Goal: Transaction & Acquisition: Purchase product/service

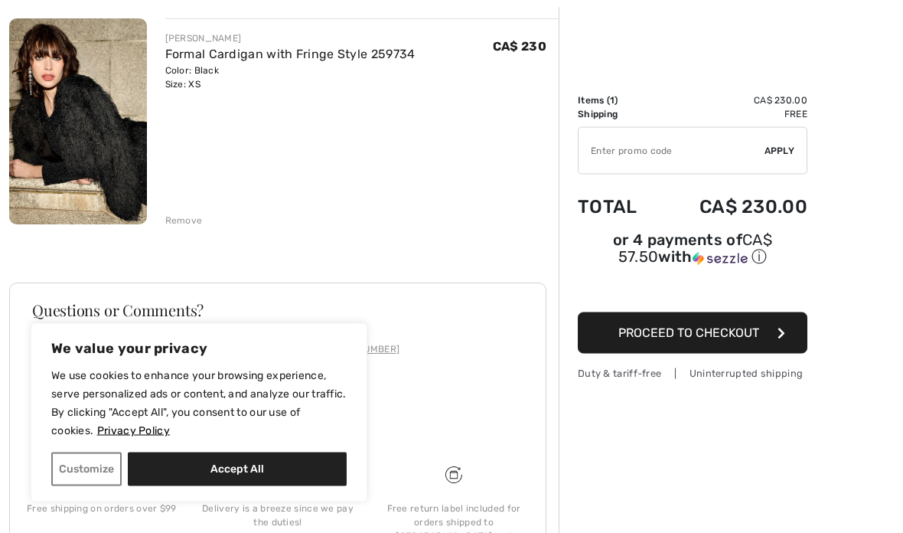
scroll to position [183, 0]
click at [289, 486] on button "Accept All" at bounding box center [237, 469] width 219 height 34
checkbox input "true"
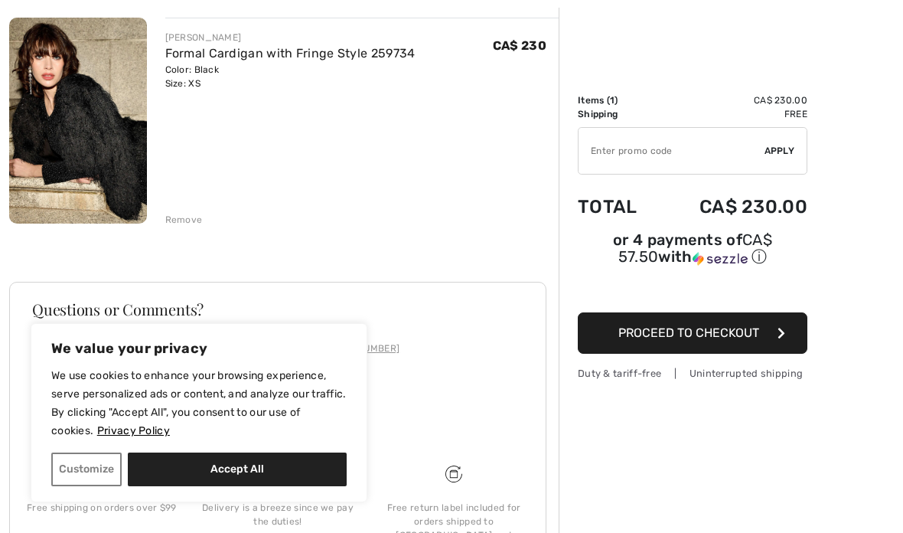
checkbox input "true"
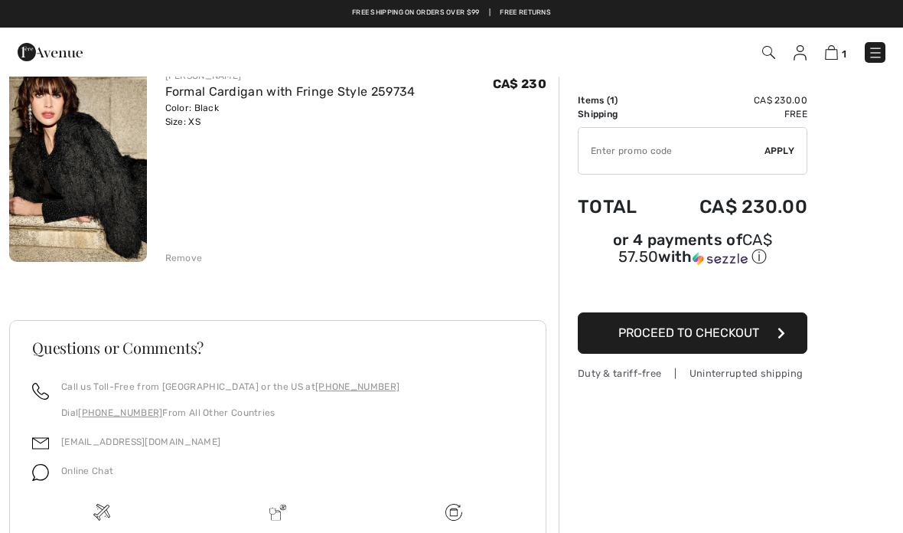
scroll to position [143, 0]
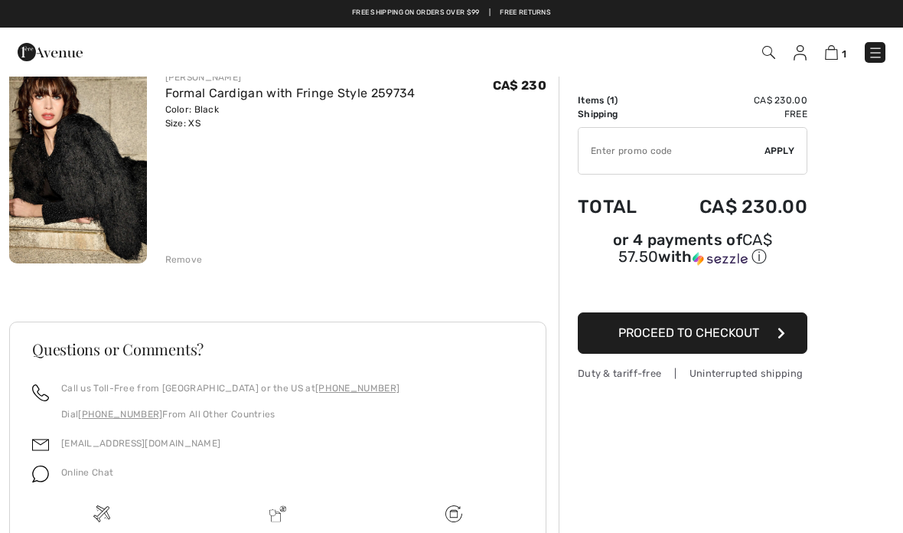
click at [124, 207] on img at bounding box center [78, 160] width 138 height 206
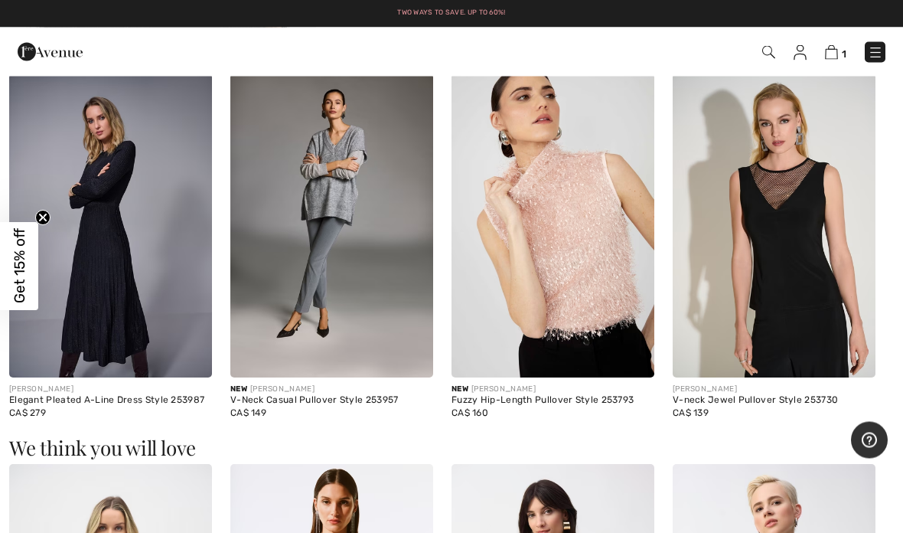
scroll to position [853, 0]
click at [808, 305] on img at bounding box center [774, 225] width 203 height 305
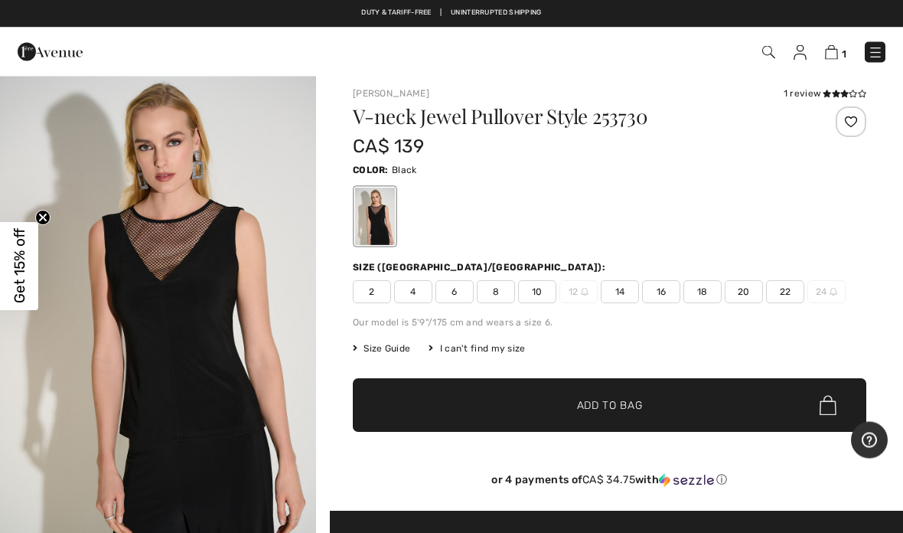
scroll to position [7, 0]
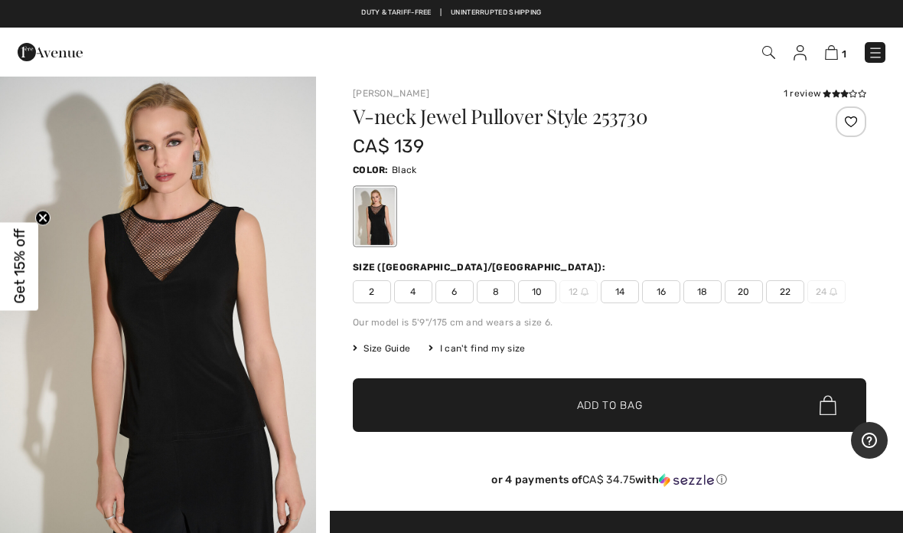
click at [198, 383] on img "1 / 5" at bounding box center [158, 305] width 316 height 475
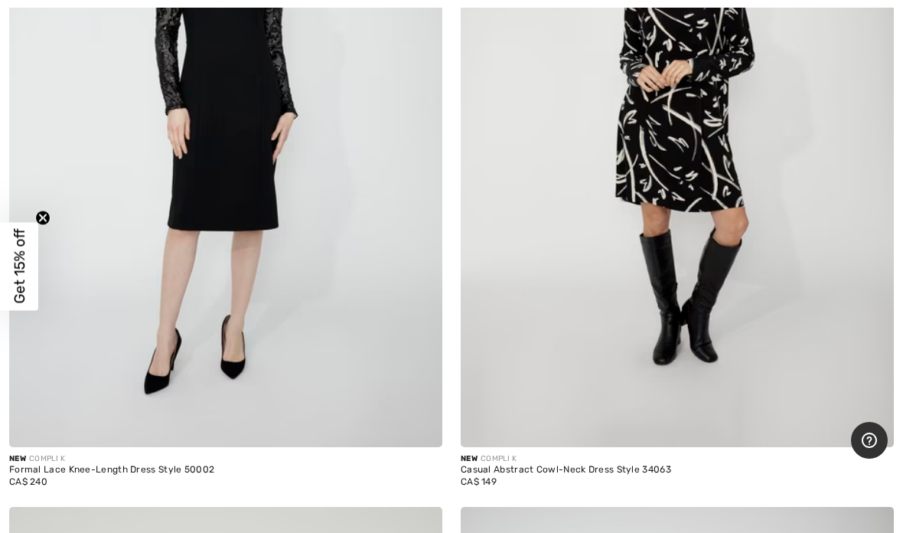
scroll to position [2674, 0]
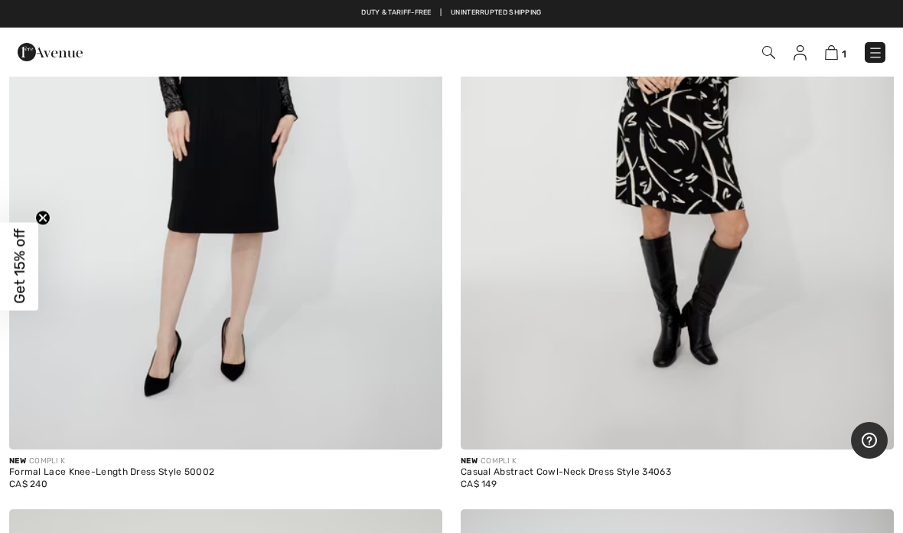
click at [266, 259] on img at bounding box center [225, 124] width 433 height 650
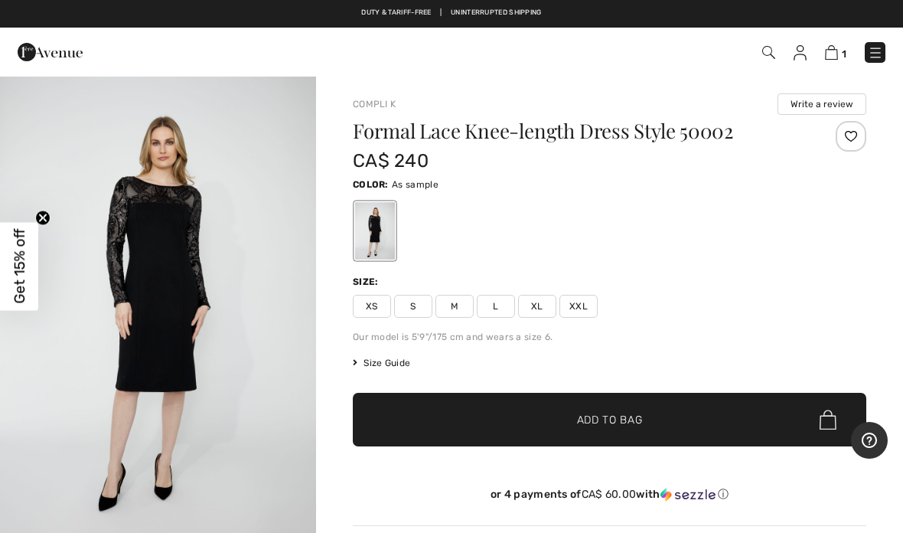
click at [898, 40] on div "1 Checkout" at bounding box center [451, 52] width 903 height 49
click at [865, 222] on div at bounding box center [610, 231] width 514 height 64
click at [392, 233] on div at bounding box center [375, 230] width 40 height 57
click at [187, 262] on img "1 / 4" at bounding box center [158, 312] width 316 height 475
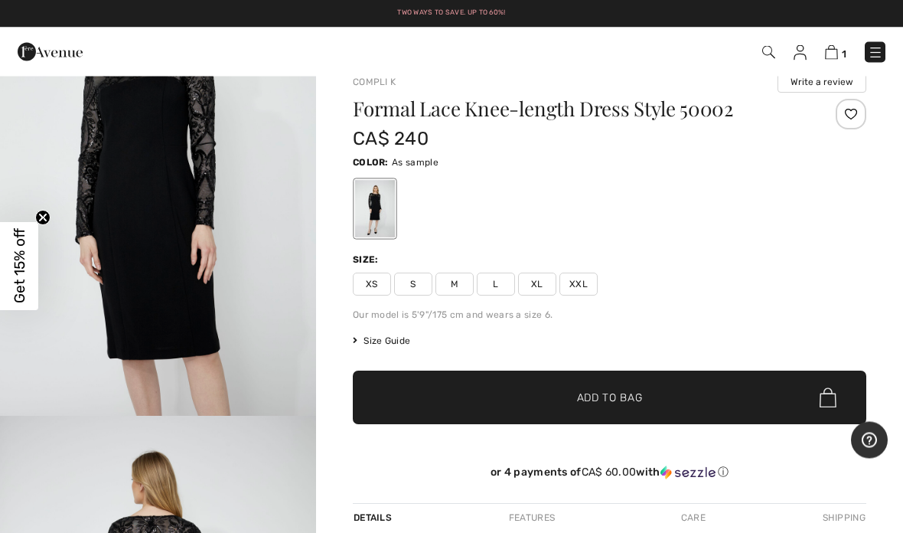
scroll to position [14, 0]
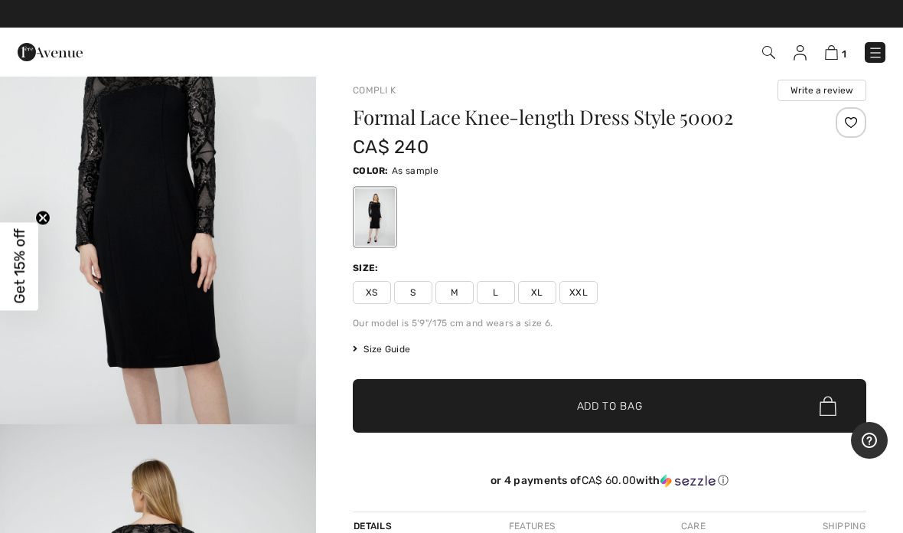
click at [388, 298] on span "XS" at bounding box center [372, 292] width 38 height 23
click at [651, 411] on span "✔ Added to Bag Add to Bag" at bounding box center [610, 406] width 514 height 54
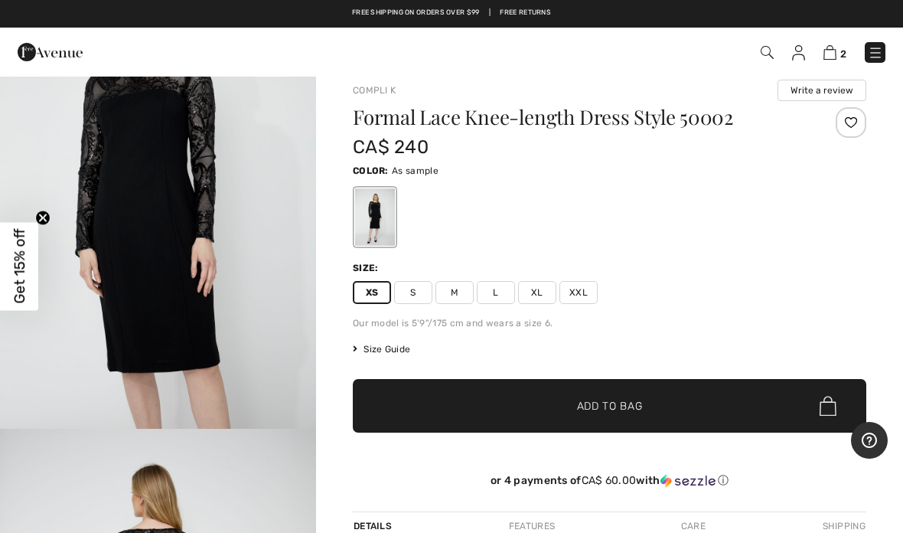
scroll to position [1526, 0]
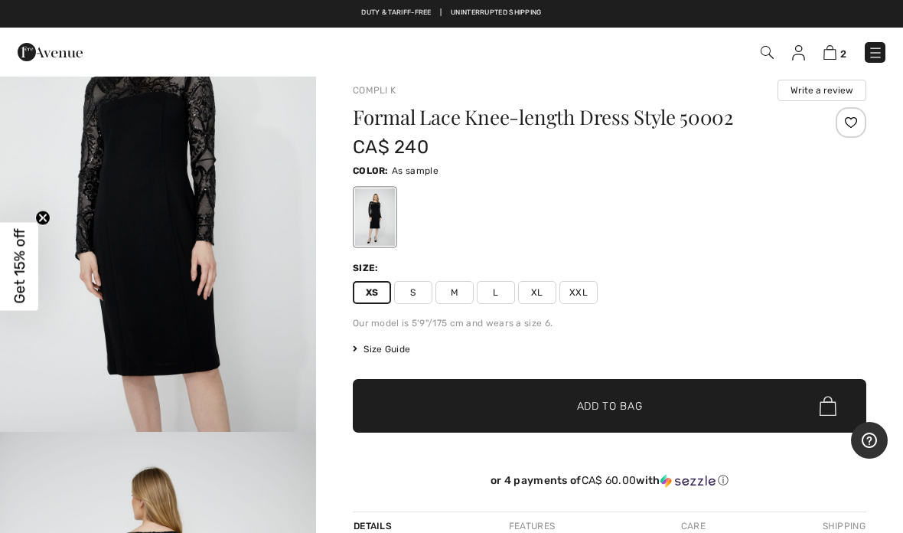
click at [438, 174] on div "Color: As sample" at bounding box center [610, 170] width 514 height 18
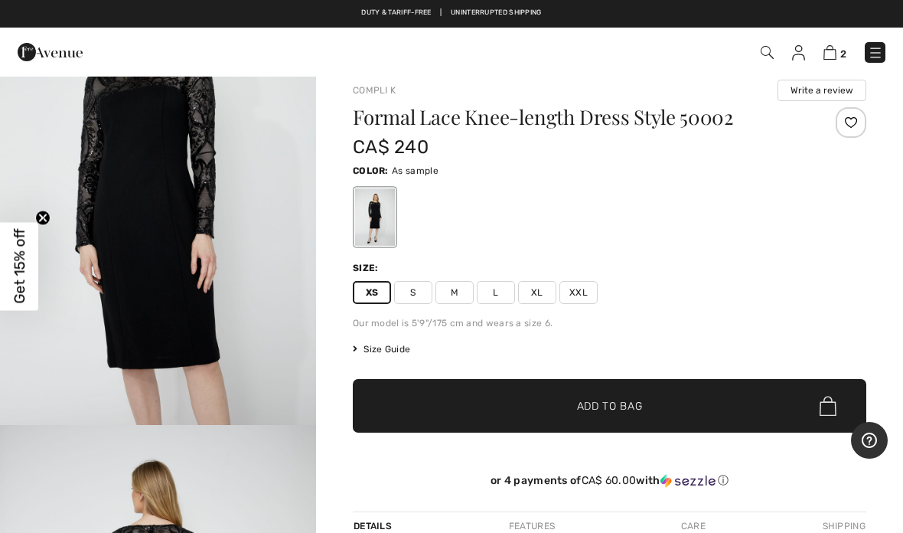
scroll to position [1532, 0]
click at [80, 388] on img "3 / 4" at bounding box center [158, 190] width 316 height 475
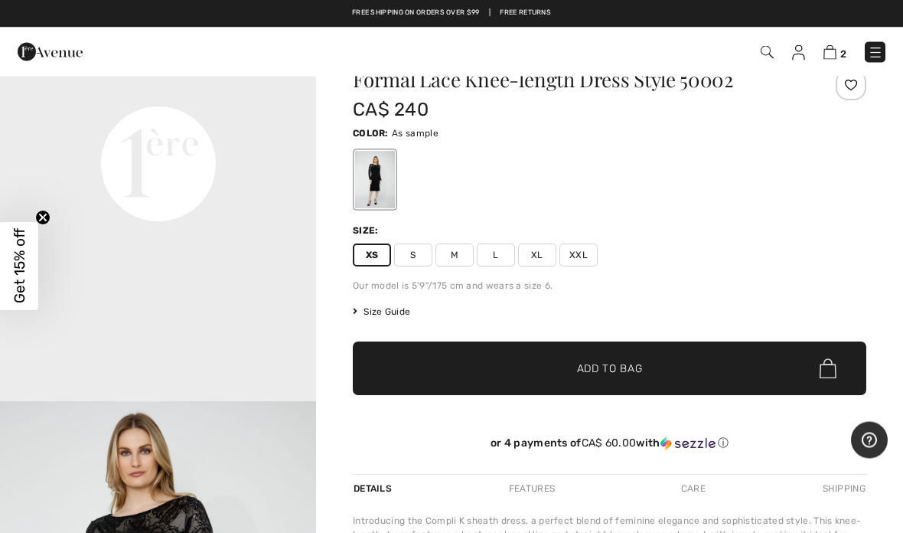
scroll to position [1045, 0]
click at [638, 383] on span "✔ Added to Bag Add to Bag" at bounding box center [610, 369] width 514 height 54
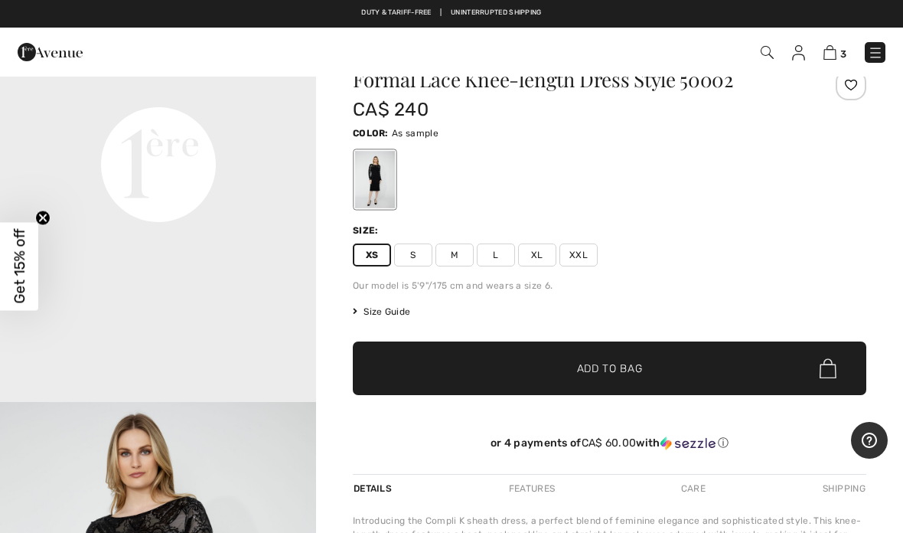
scroll to position [0, 0]
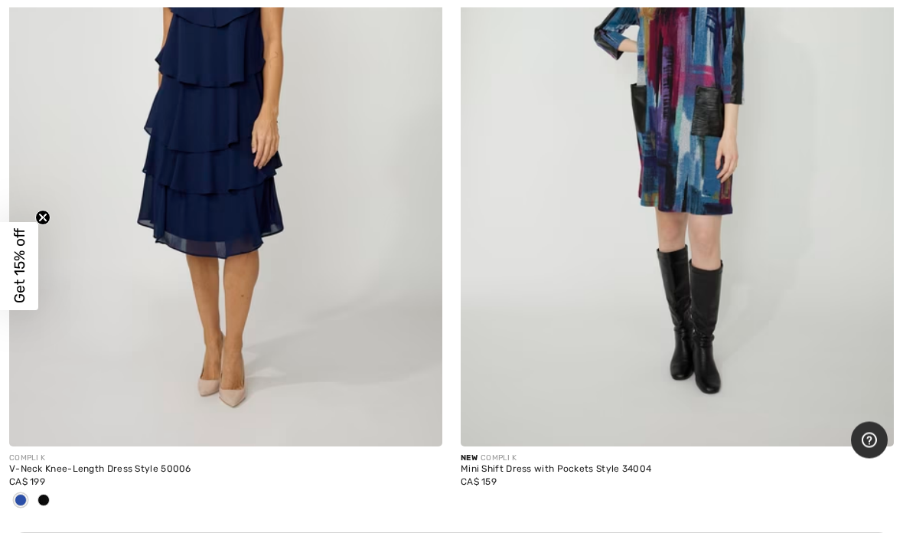
scroll to position [4097, 0]
click at [259, 273] on img at bounding box center [225, 121] width 433 height 650
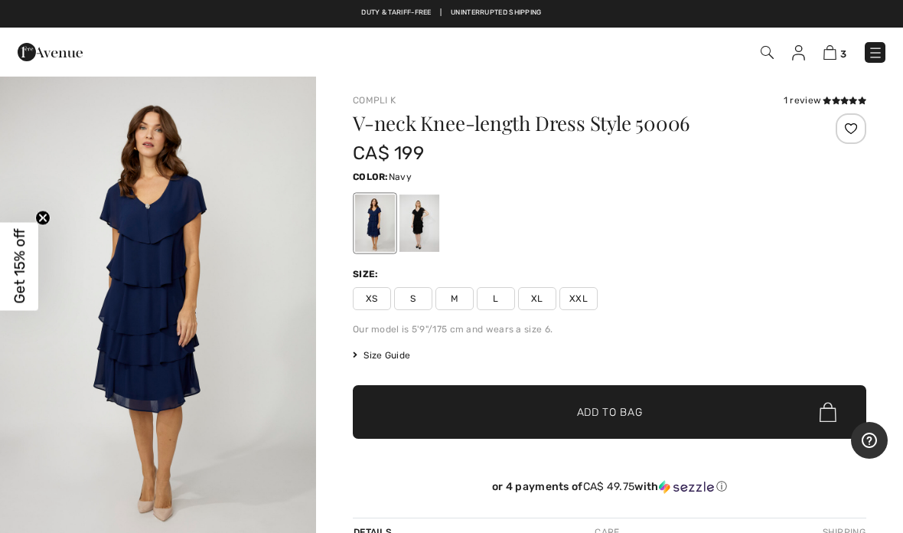
click at [379, 307] on span "XS" at bounding box center [372, 298] width 38 height 23
click at [34, 451] on img "1 / 4" at bounding box center [158, 312] width 316 height 475
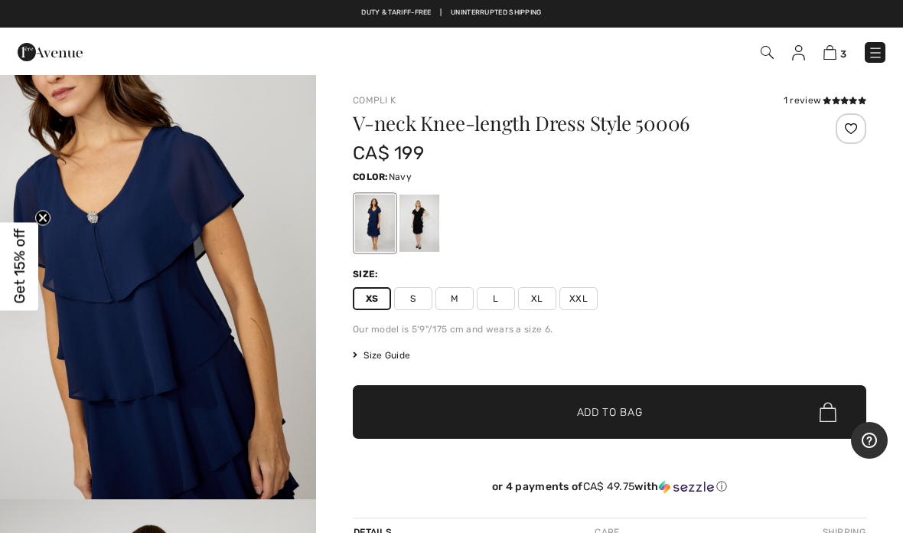
scroll to position [1473, 0]
click at [429, 224] on div at bounding box center [420, 222] width 40 height 57
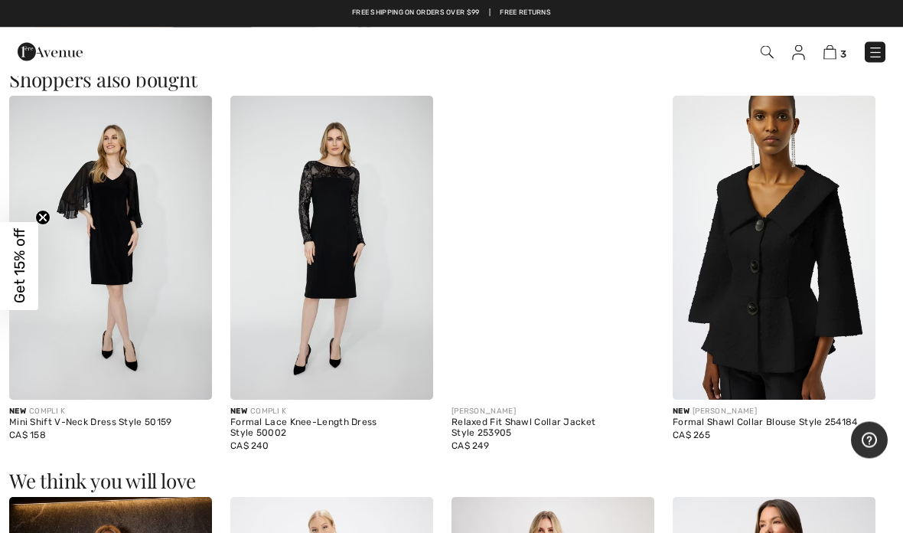
scroll to position [803, 0]
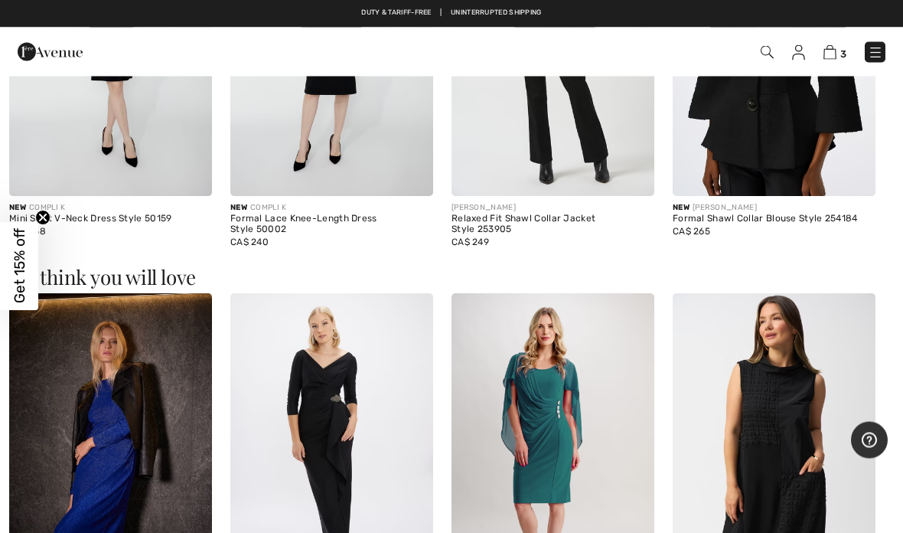
scroll to position [1009, 0]
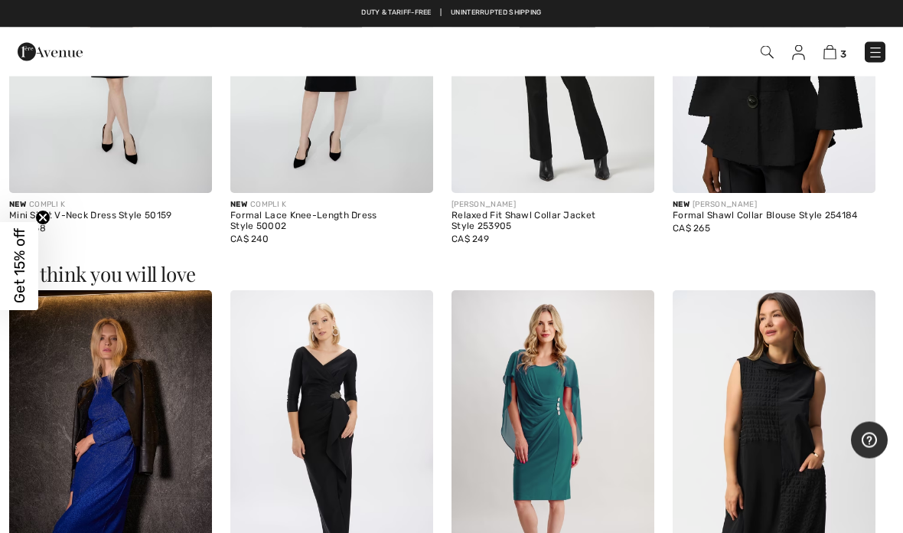
click at [570, 403] on img at bounding box center [553, 443] width 203 height 305
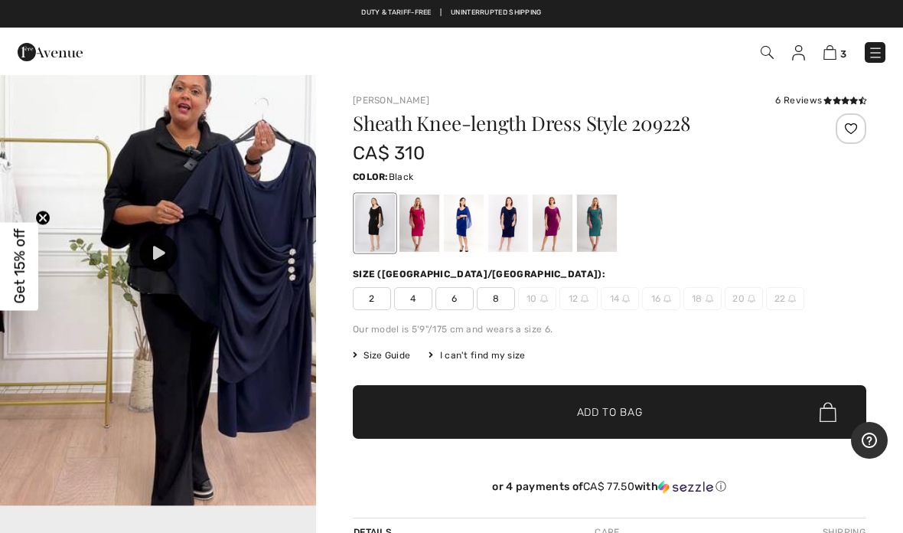
scroll to position [1052, 0]
click at [436, 225] on div at bounding box center [420, 222] width 40 height 57
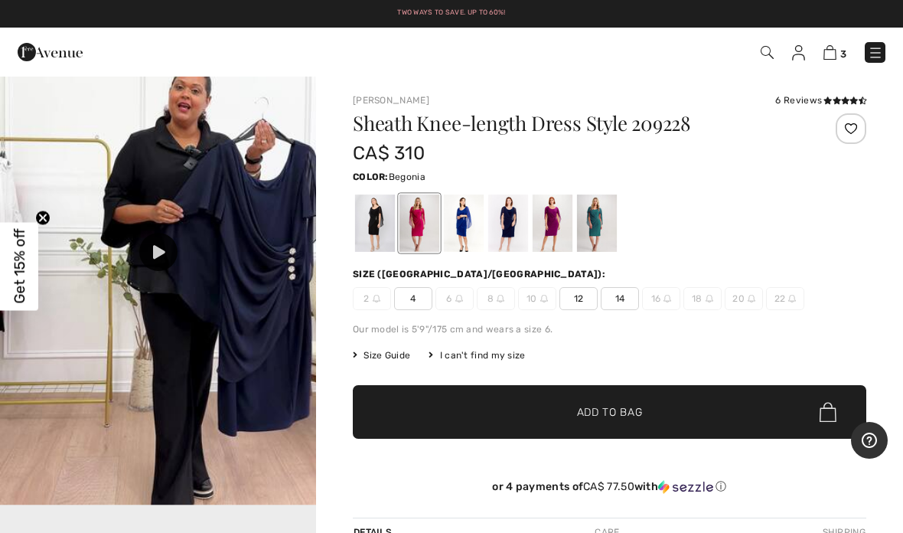
click at [438, 221] on div at bounding box center [420, 222] width 40 height 57
click at [390, 229] on div at bounding box center [375, 222] width 40 height 57
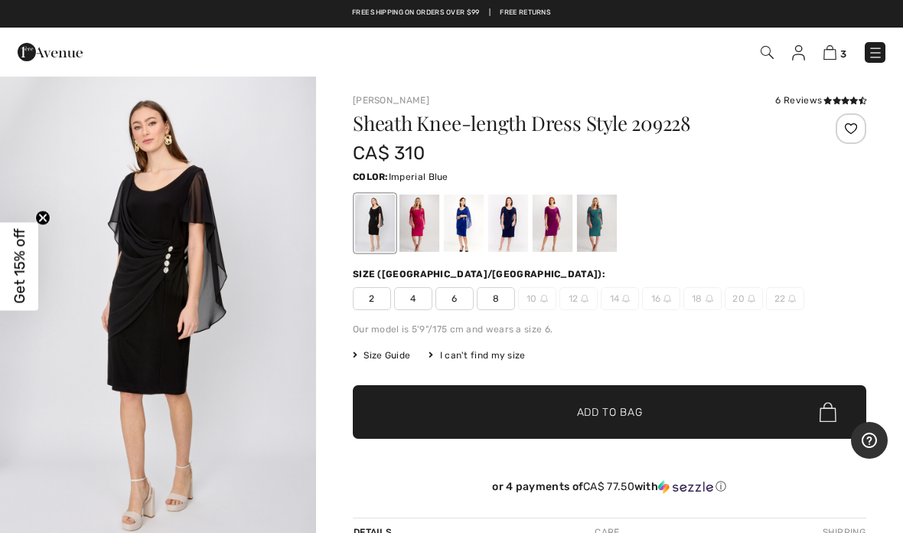
click at [476, 220] on div at bounding box center [464, 222] width 40 height 57
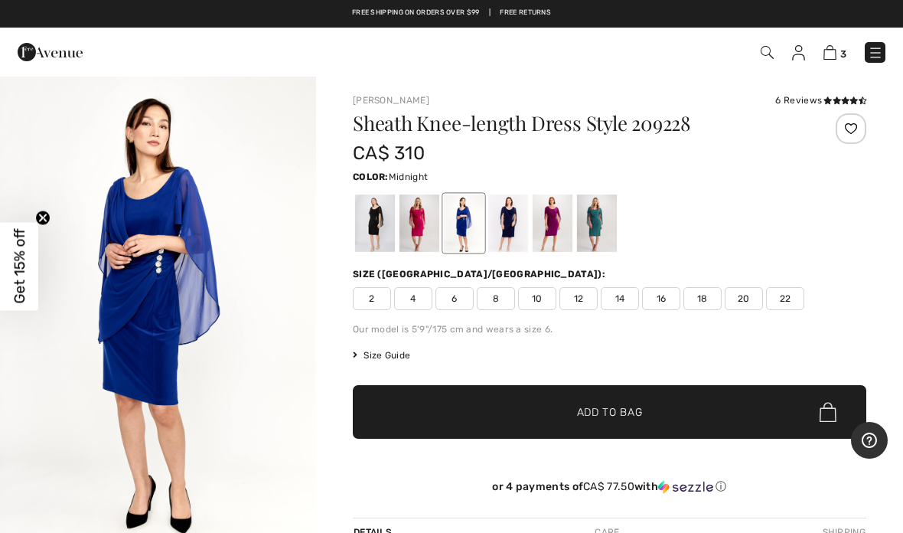
click at [520, 220] on div at bounding box center [508, 222] width 40 height 57
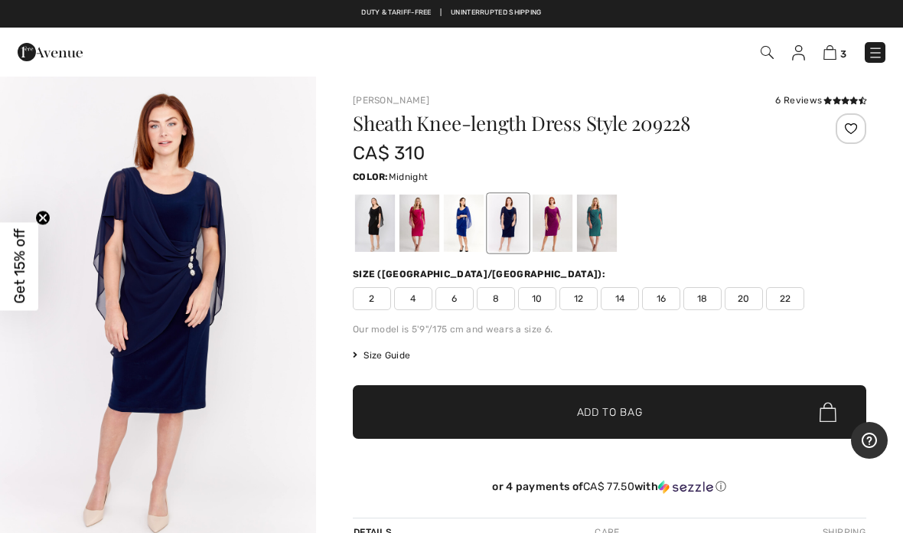
click at [388, 222] on div at bounding box center [375, 222] width 40 height 57
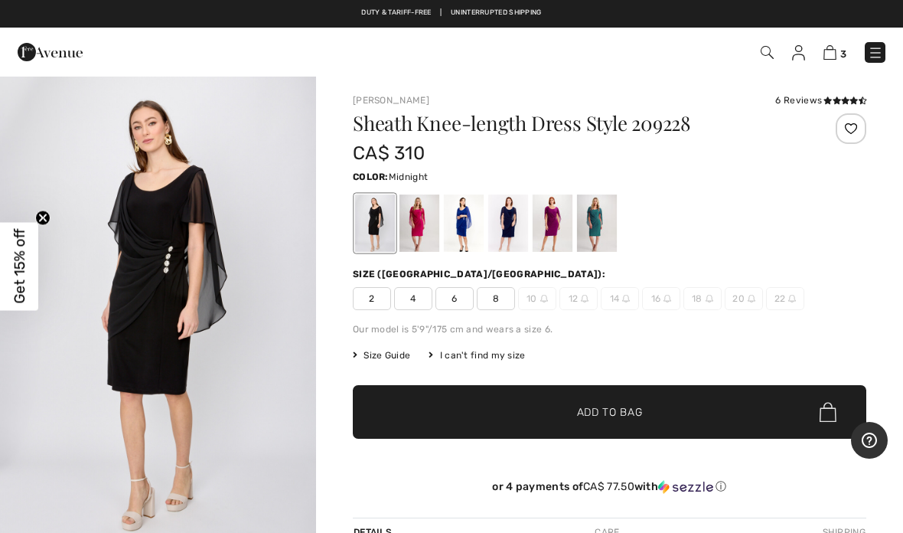
click at [515, 223] on div at bounding box center [508, 222] width 40 height 57
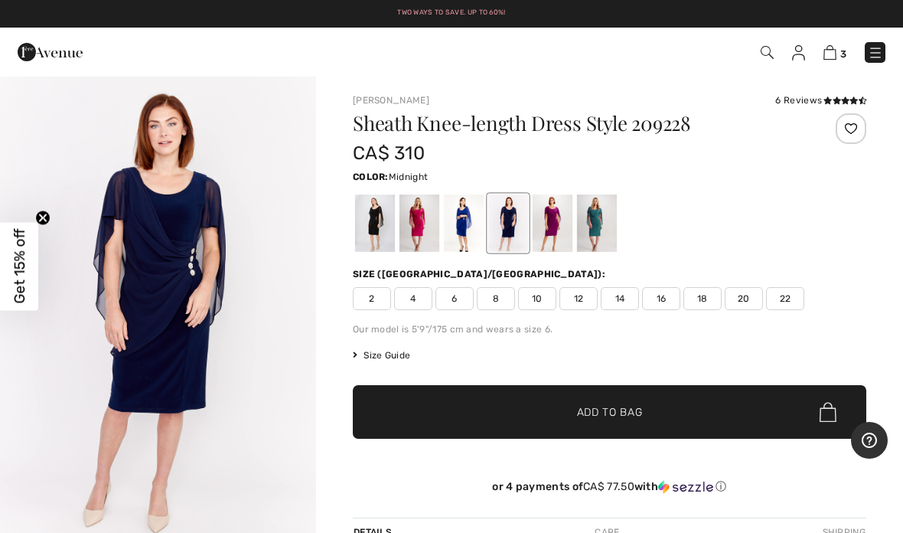
click at [562, 215] on div at bounding box center [553, 222] width 40 height 57
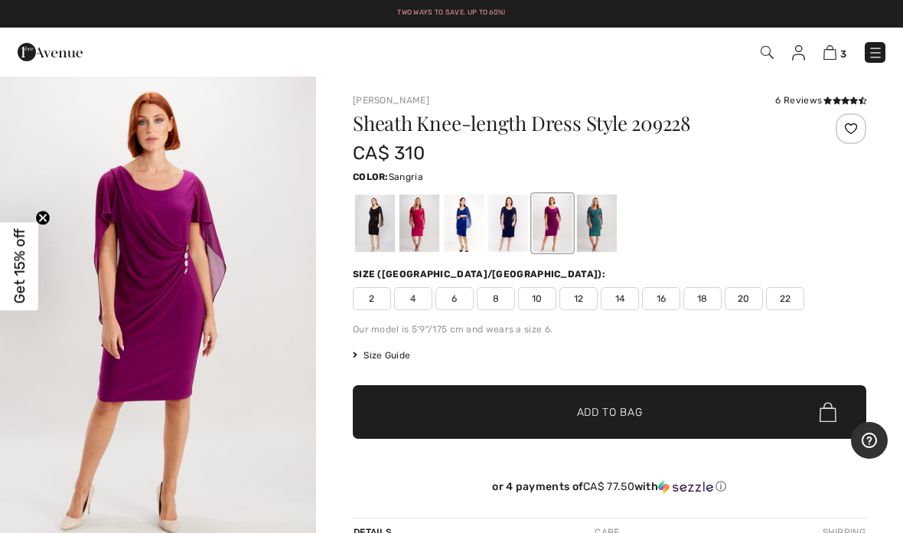
click at [606, 220] on div at bounding box center [597, 222] width 40 height 57
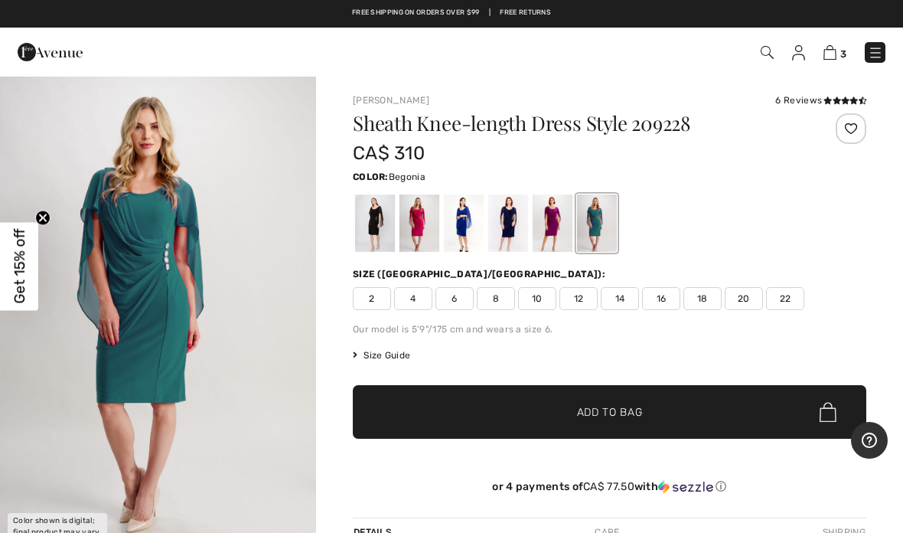
click at [426, 221] on div at bounding box center [420, 222] width 40 height 57
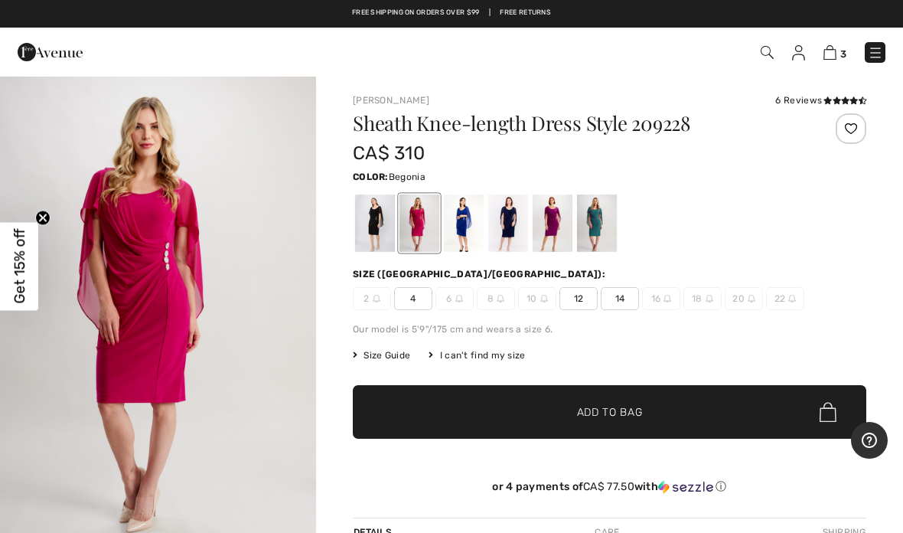
click at [478, 221] on div at bounding box center [464, 222] width 40 height 57
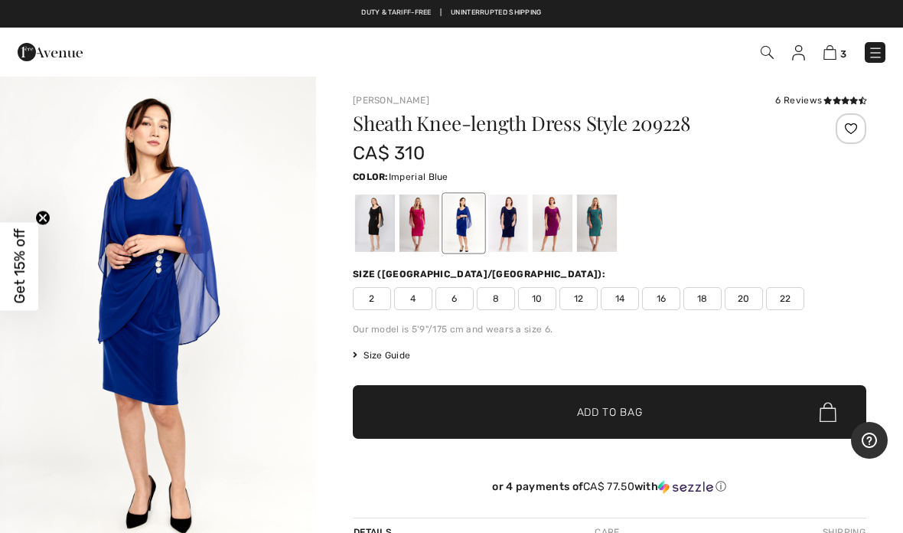
click at [382, 296] on span "2" at bounding box center [372, 298] width 38 height 23
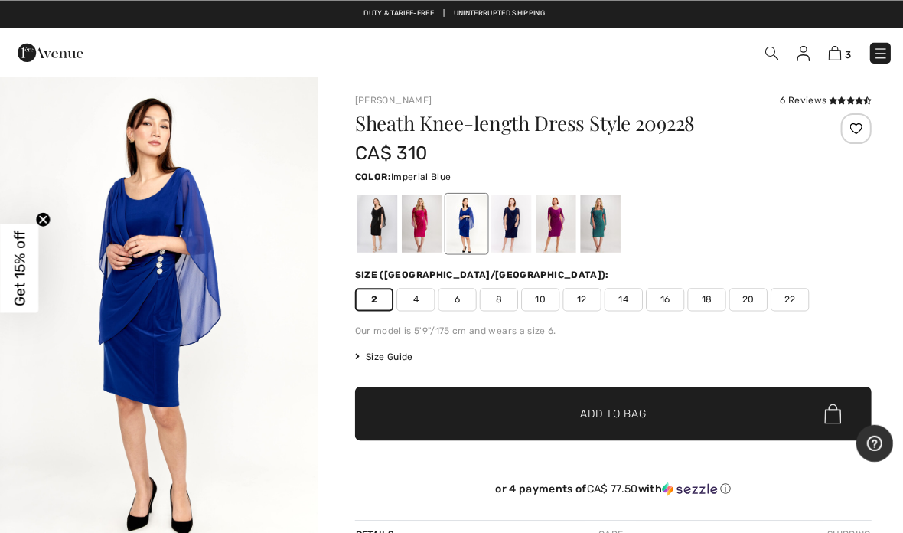
scroll to position [1, 0]
click at [432, 224] on div at bounding box center [420, 222] width 40 height 57
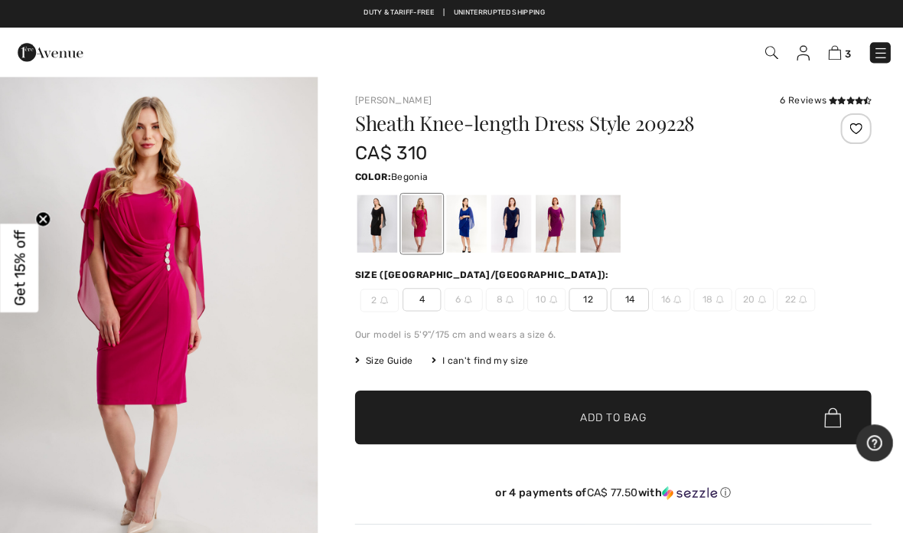
click at [521, 237] on div at bounding box center [508, 222] width 40 height 57
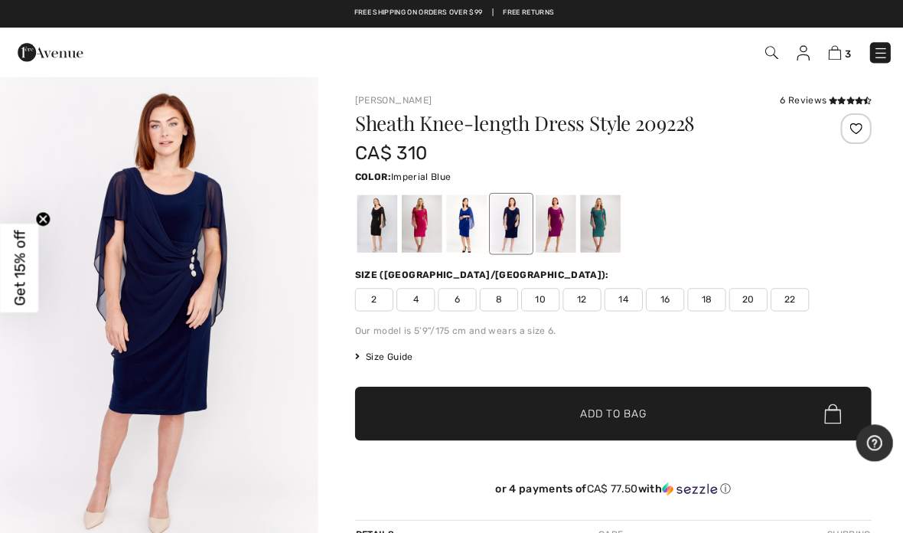
click at [472, 233] on div at bounding box center [464, 222] width 40 height 57
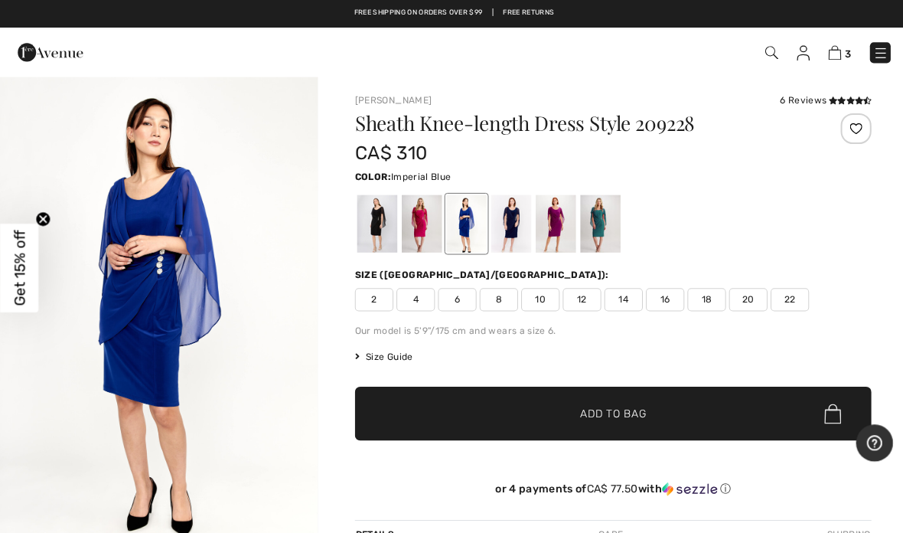
click at [381, 302] on span "2" at bounding box center [372, 297] width 38 height 23
click at [633, 410] on span "Add to Bag" at bounding box center [610, 411] width 66 height 16
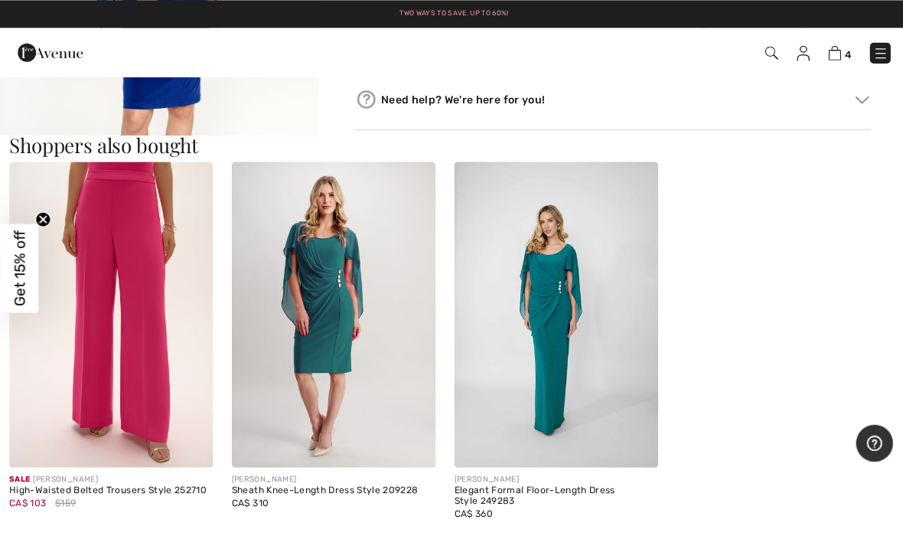
scroll to position [795, 0]
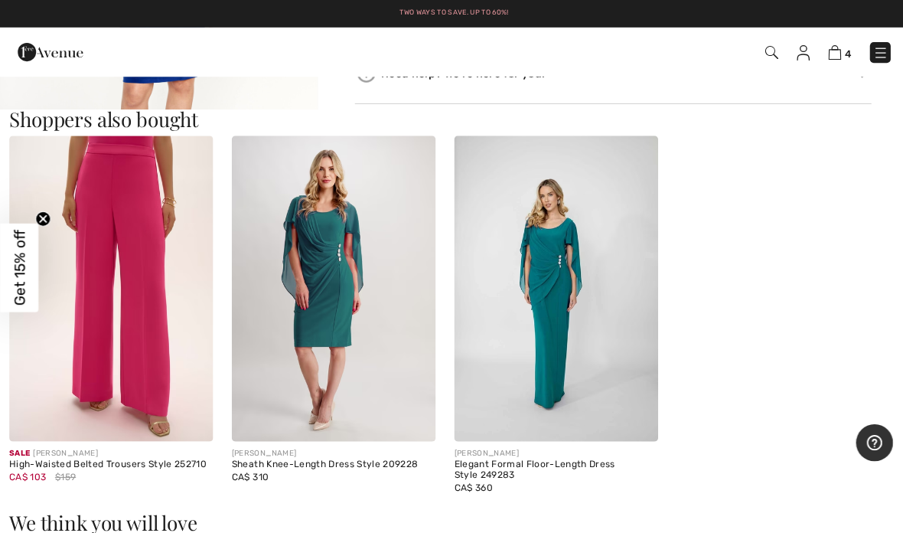
click at [589, 321] on img at bounding box center [553, 287] width 203 height 305
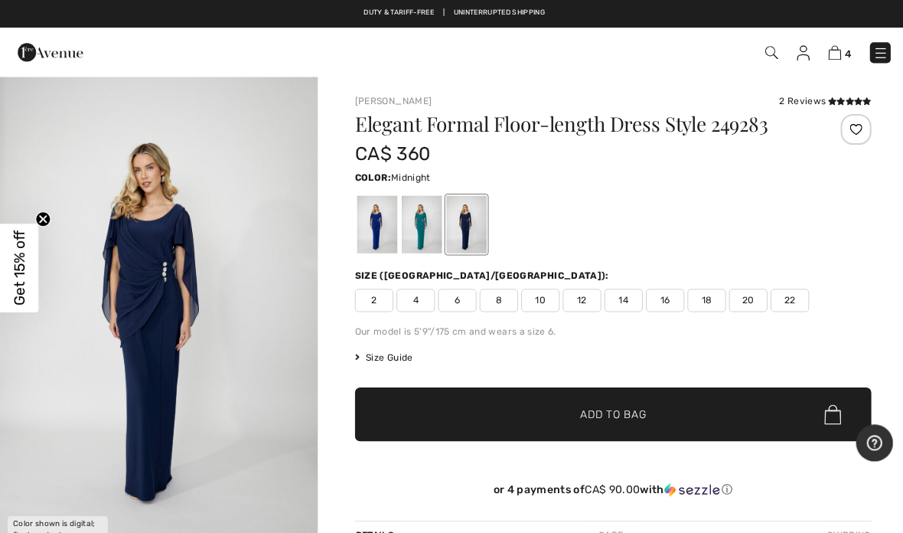
click at [475, 234] on div at bounding box center [464, 222] width 40 height 57
click at [432, 230] on div at bounding box center [420, 222] width 40 height 57
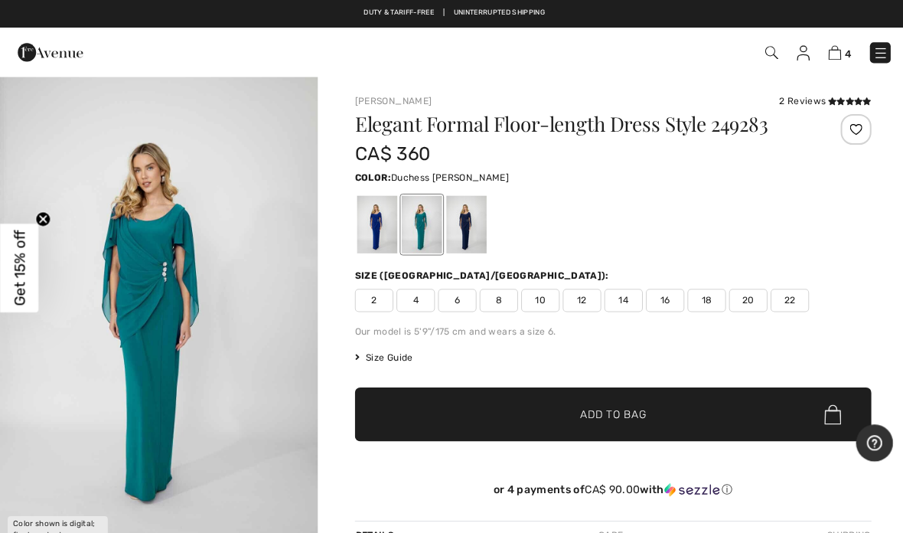
click at [395, 220] on div at bounding box center [375, 222] width 40 height 57
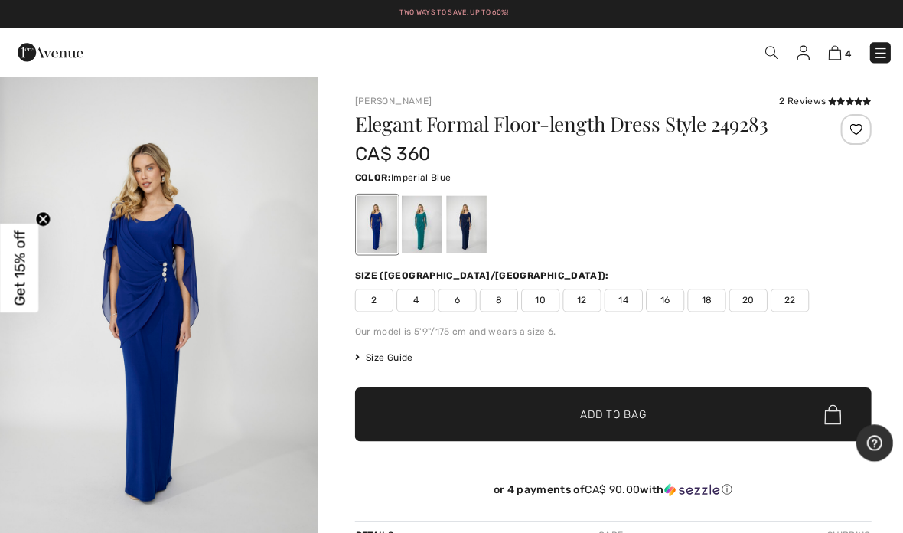
click at [829, 50] on img at bounding box center [830, 52] width 13 height 15
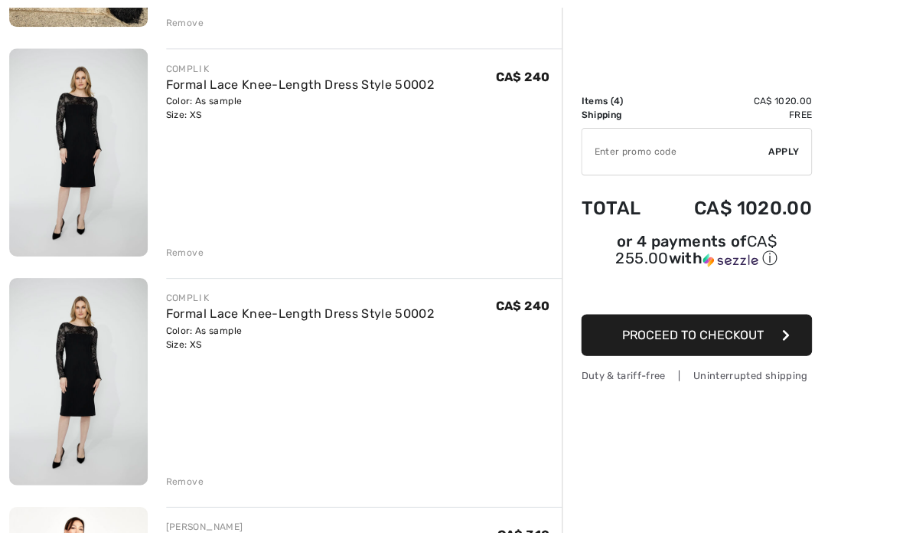
scroll to position [381, 0]
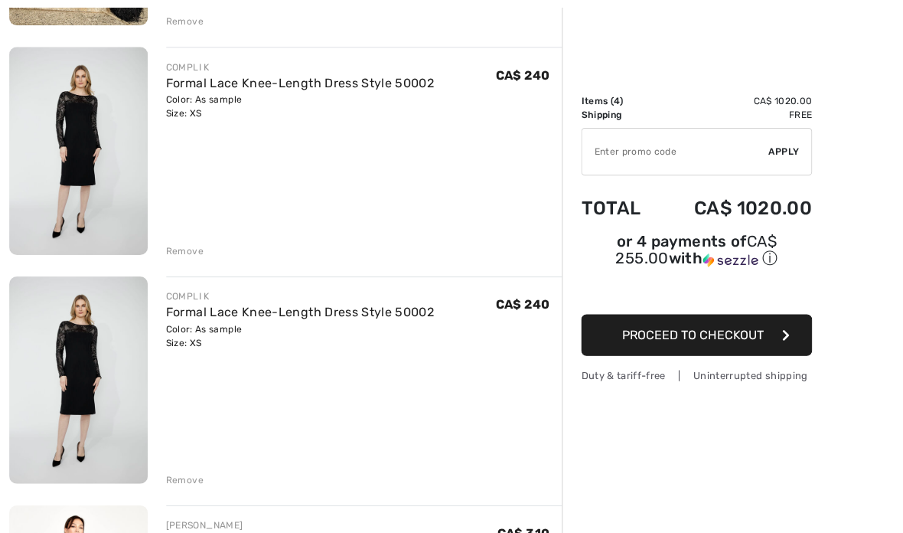
click at [195, 474] on div "Remove" at bounding box center [184, 477] width 38 height 14
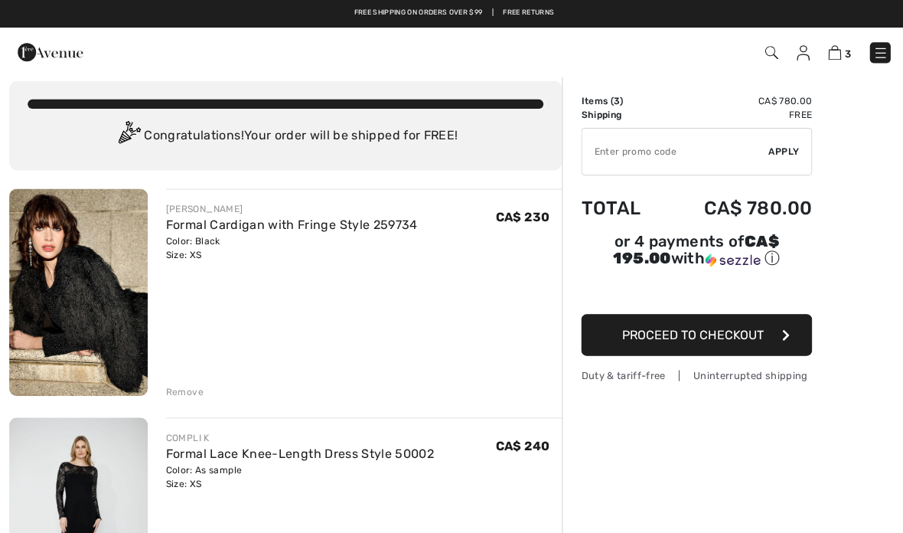
scroll to position [0, 0]
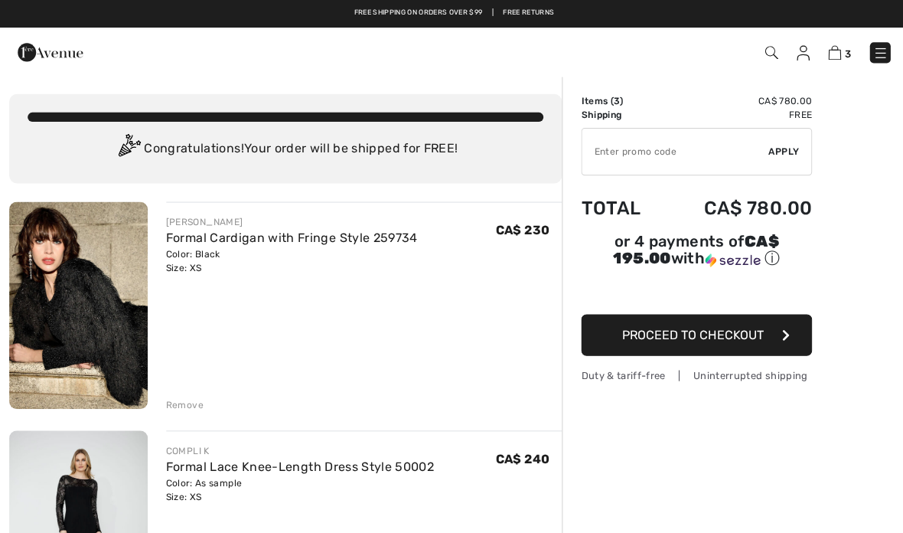
click at [547, 10] on link "Free Returns" at bounding box center [525, 13] width 51 height 11
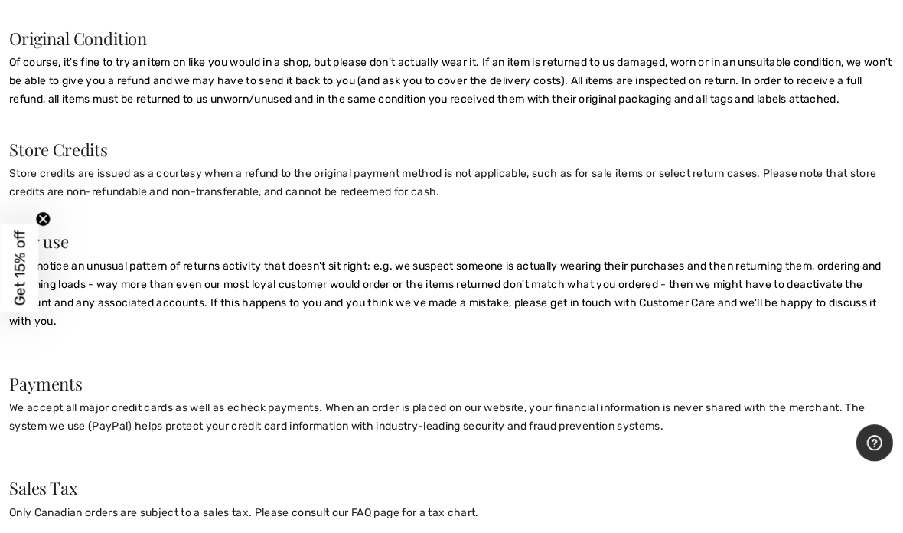
scroll to position [1221, 0]
click at [46, 221] on icon "Close teaser" at bounding box center [43, 218] width 6 height 6
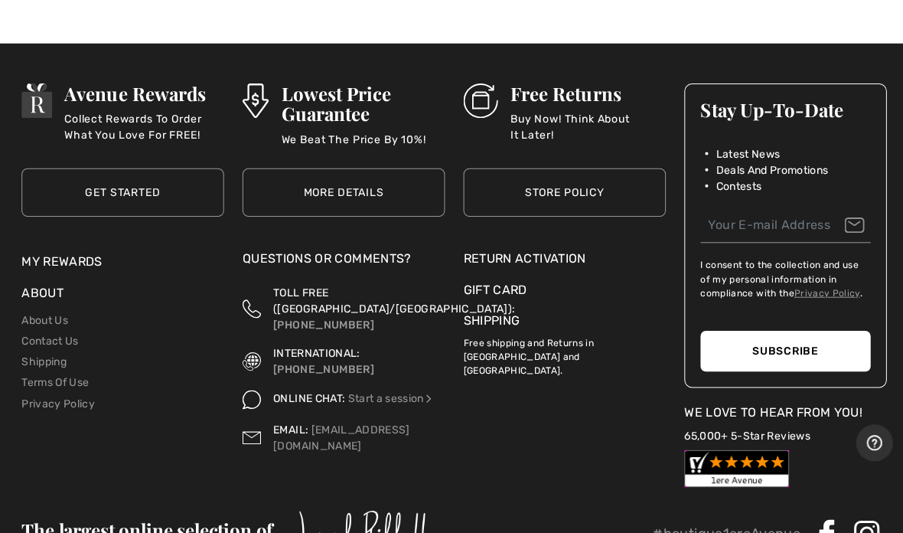
scroll to position [1849, 0]
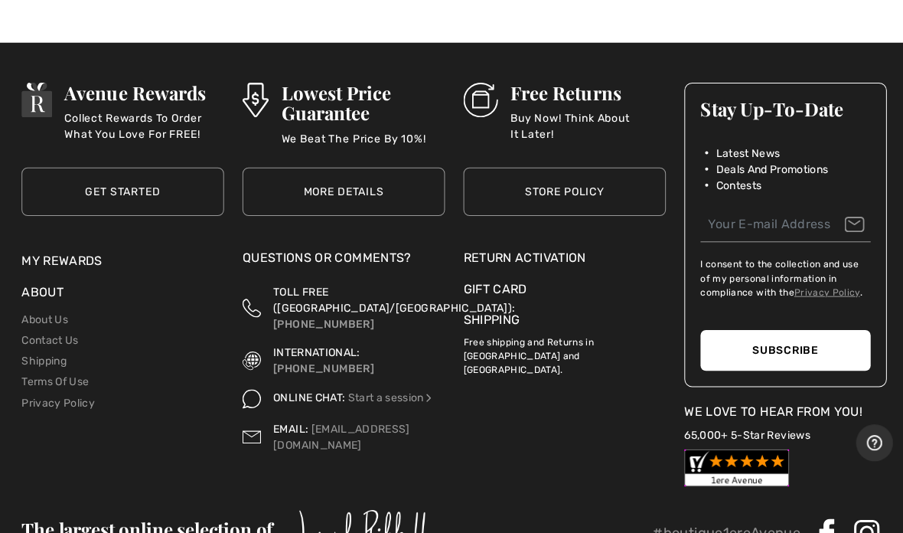
click at [494, 348] on p "Free shipping and Returns in Canada and United States." at bounding box center [561, 351] width 201 height 47
click at [534, 336] on p "Free shipping and Returns in Canada and United States." at bounding box center [561, 351] width 201 height 47
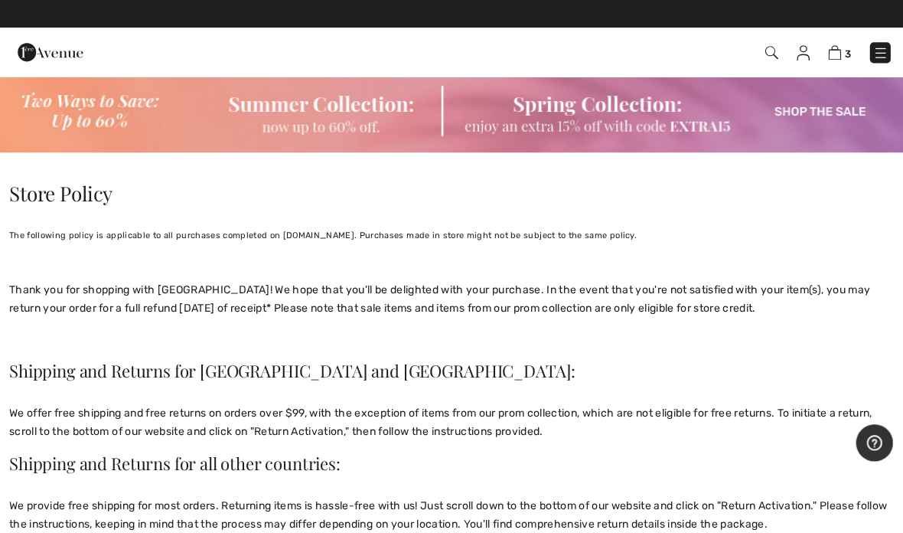
scroll to position [0, 0]
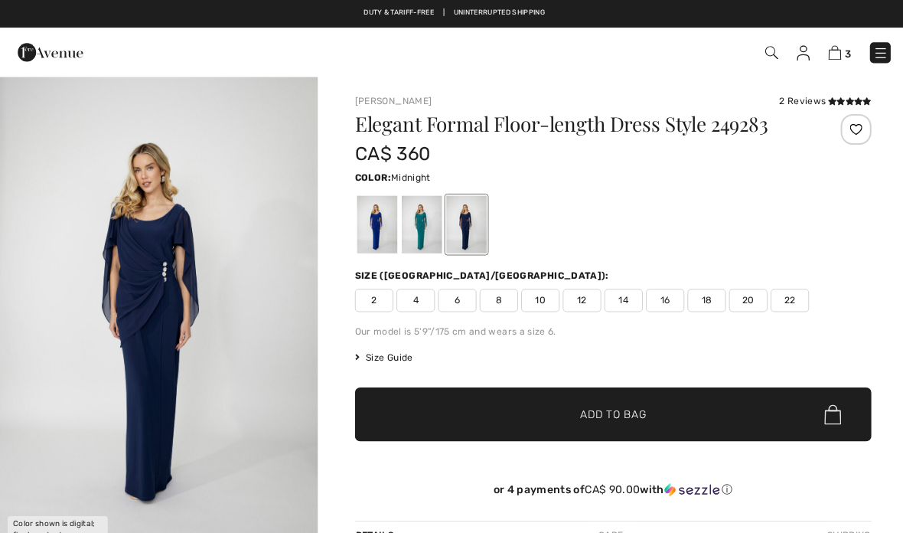
checkbox input "true"
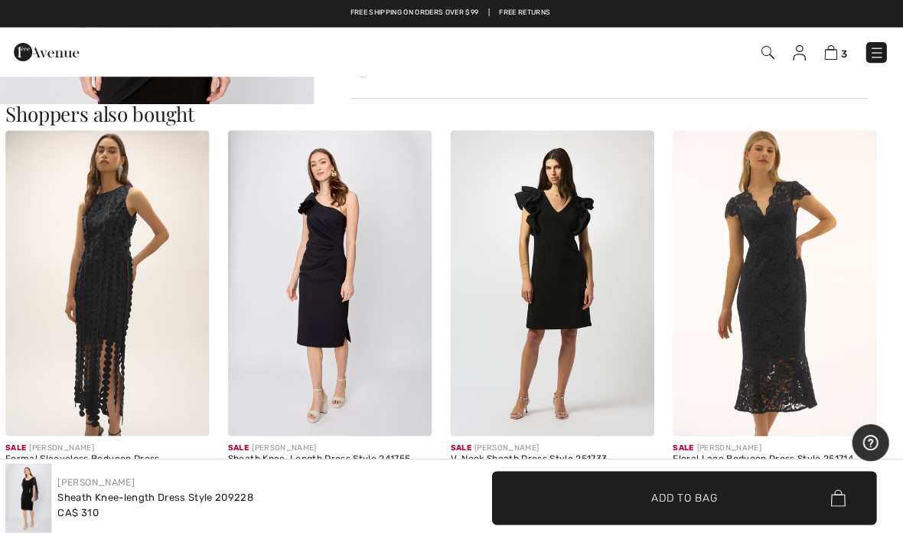
scroll to position [801, 0]
click at [596, 223] on img at bounding box center [553, 281] width 203 height 305
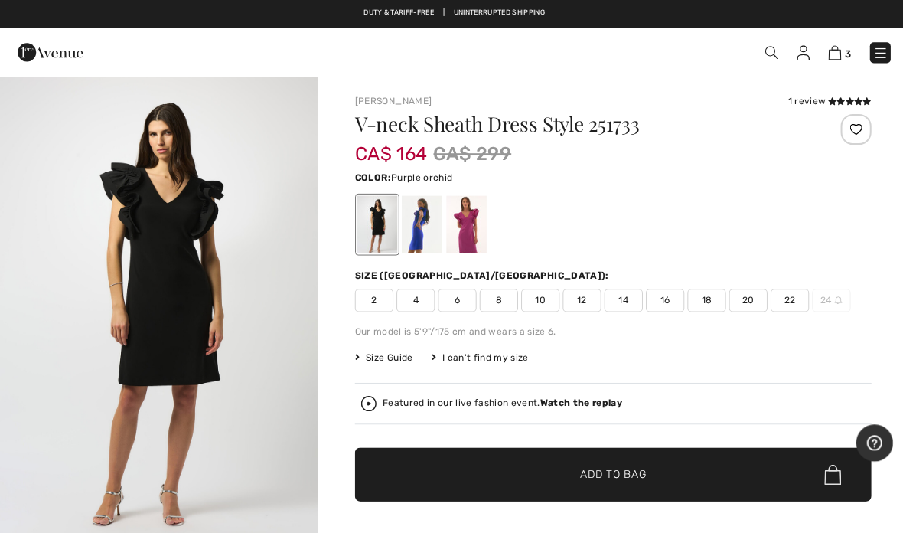
click at [478, 212] on div at bounding box center [464, 222] width 40 height 57
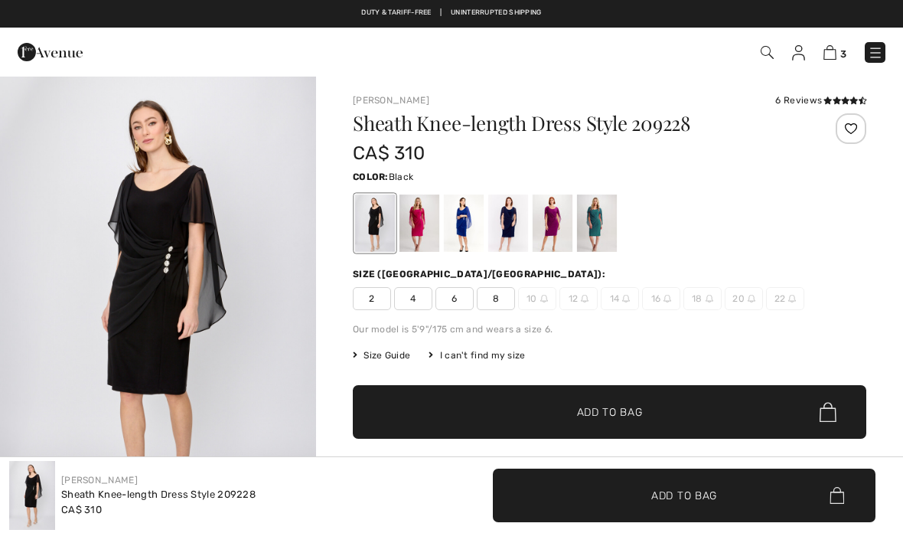
checkbox input "true"
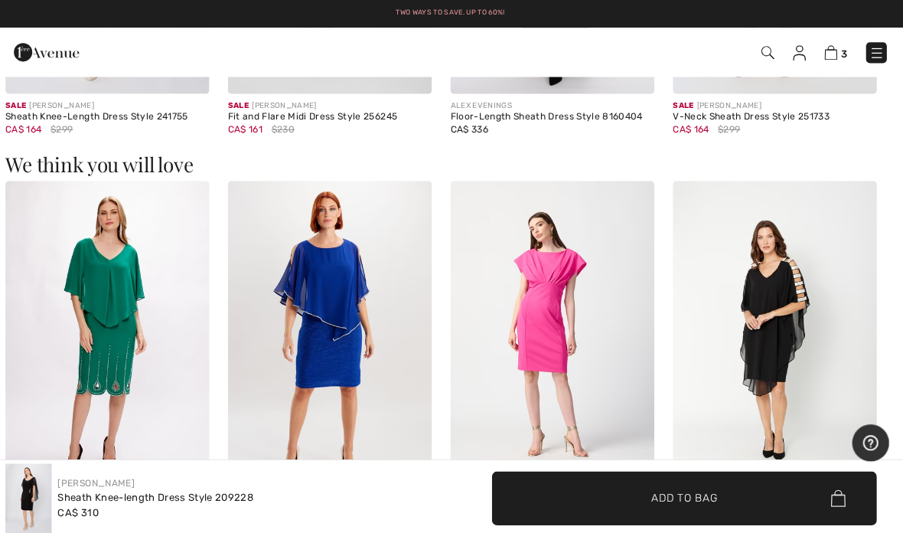
scroll to position [1173, 0]
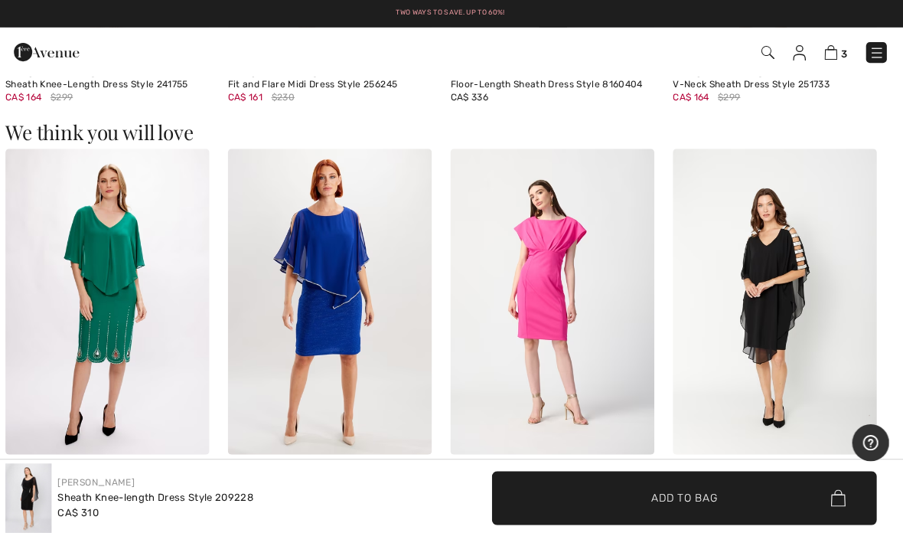
click at [345, 266] on img at bounding box center [331, 300] width 203 height 305
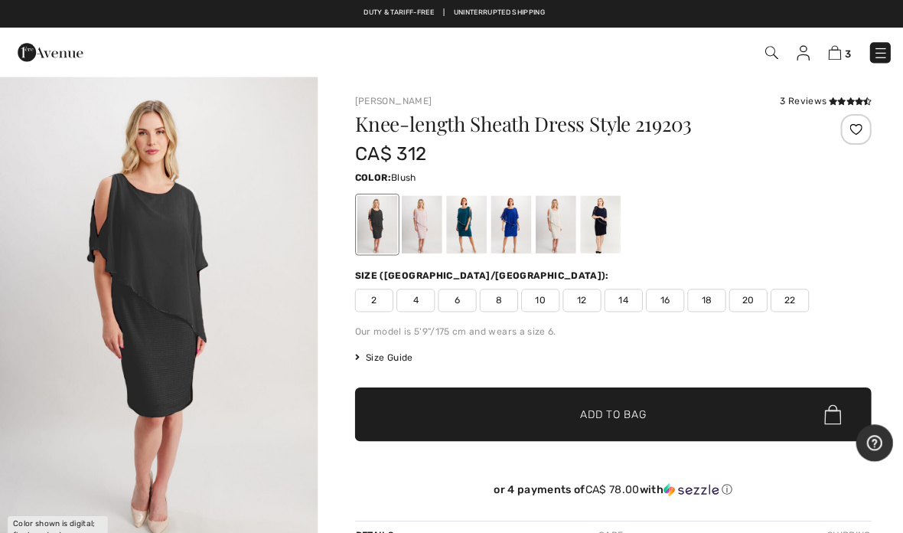
click at [428, 218] on div at bounding box center [420, 222] width 40 height 57
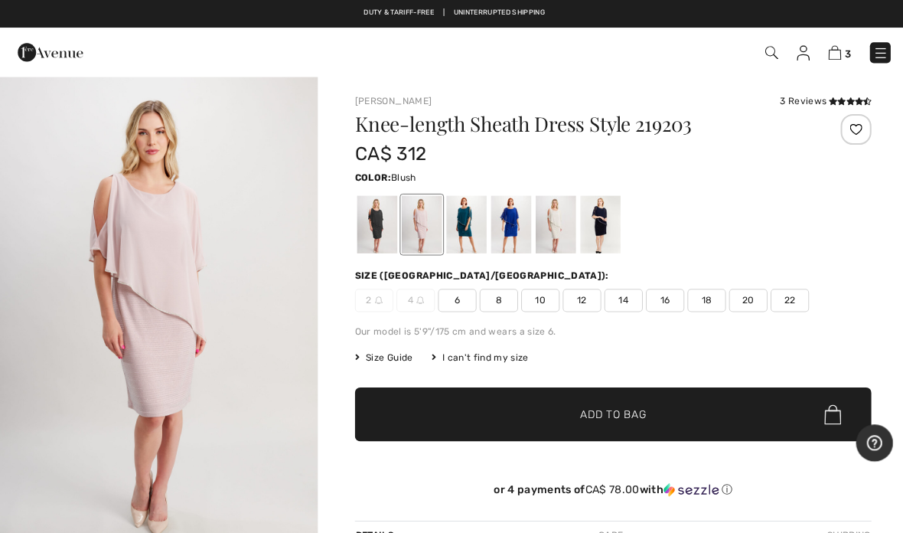
click at [472, 244] on div at bounding box center [464, 222] width 40 height 57
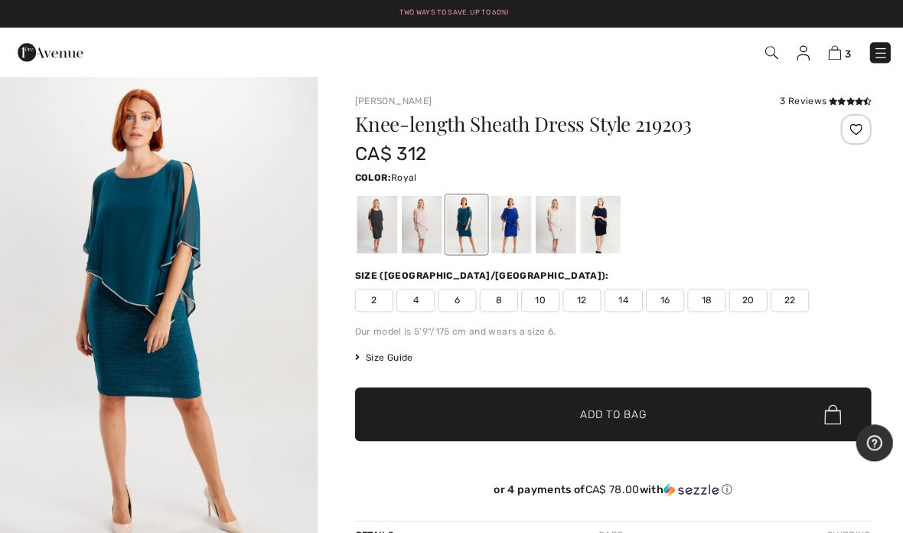
click at [522, 241] on div at bounding box center [508, 222] width 40 height 57
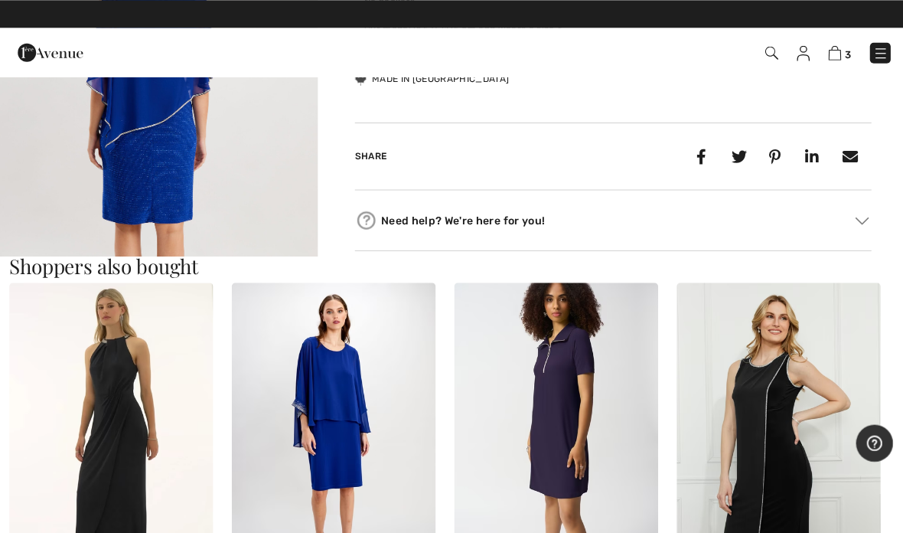
scroll to position [649, 0]
click at [366, 413] on img at bounding box center [331, 434] width 203 height 305
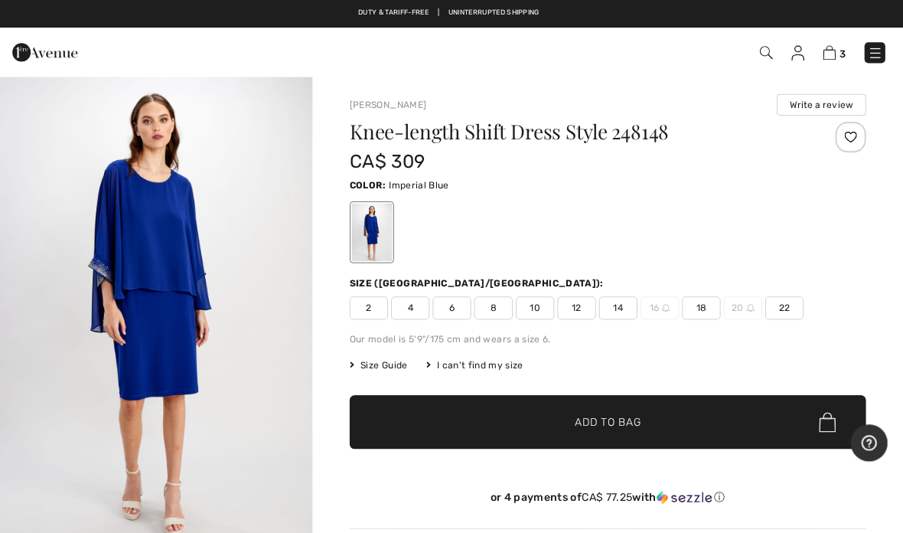
click at [228, 312] on img "1 / 5" at bounding box center [158, 312] width 316 height 475
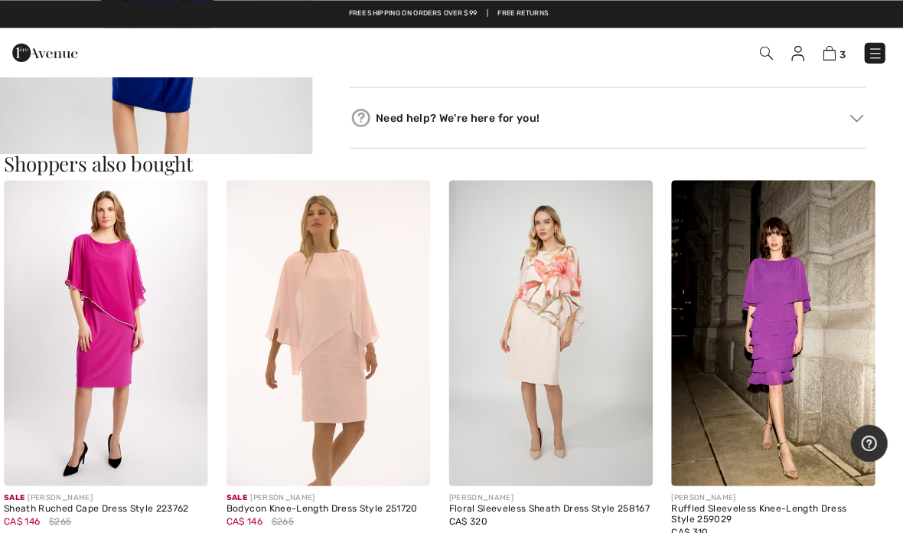
scroll to position [760, 0]
click at [348, 359] on img at bounding box center [331, 330] width 203 height 305
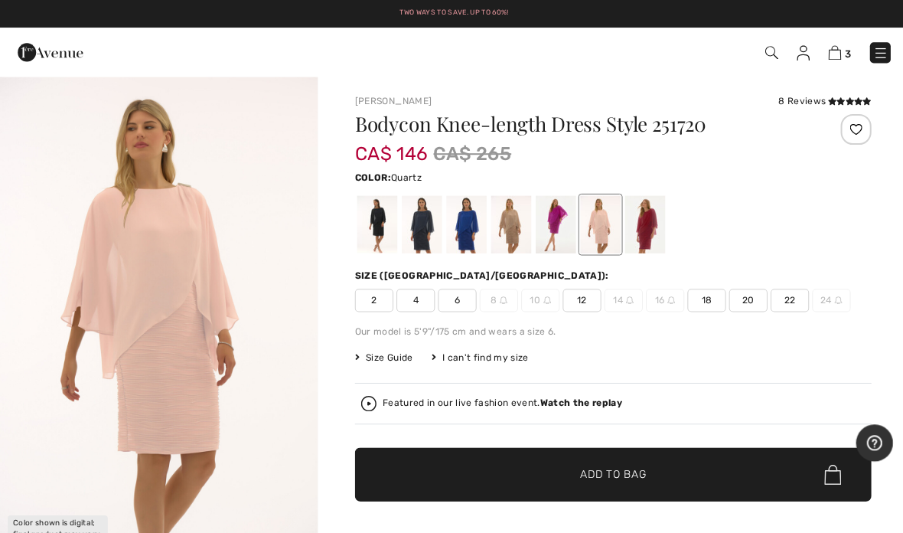
click at [385, 230] on div at bounding box center [375, 222] width 40 height 57
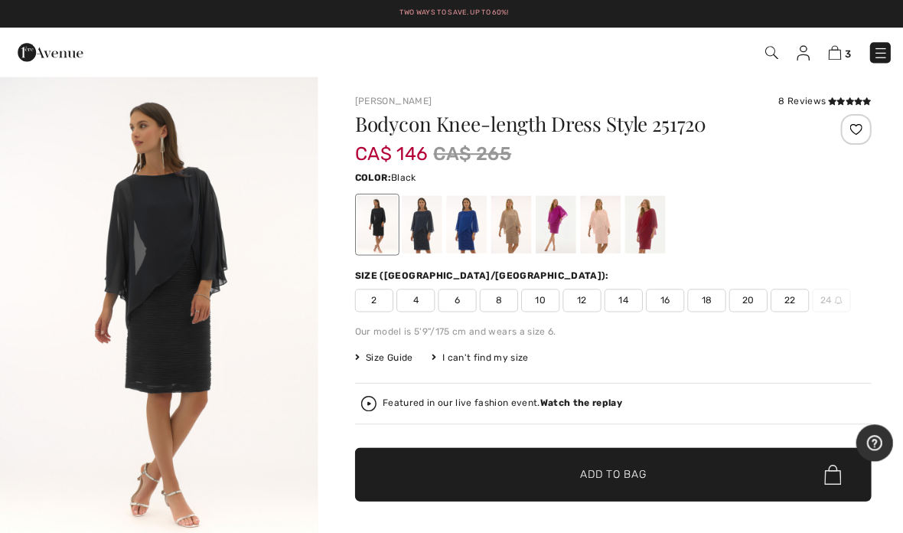
click at [436, 227] on div at bounding box center [420, 222] width 40 height 57
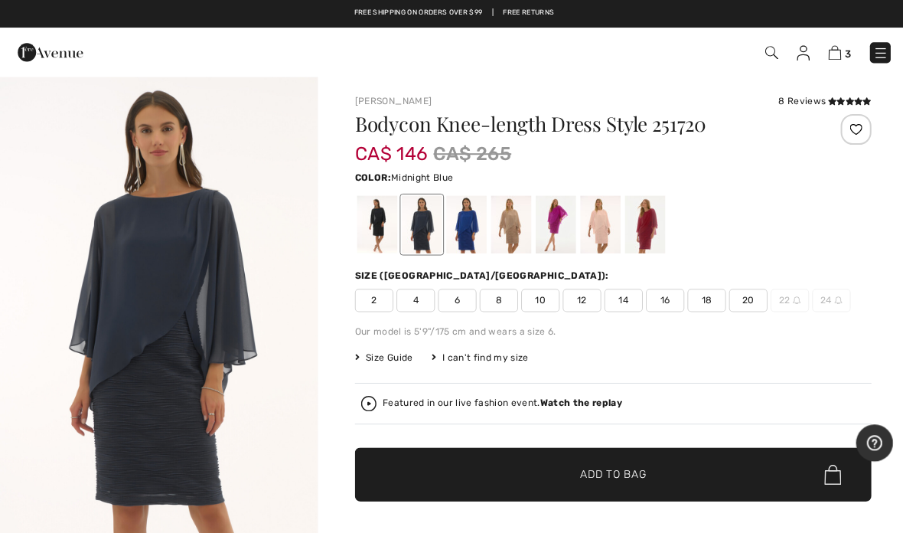
click at [478, 237] on div at bounding box center [464, 222] width 40 height 57
click at [472, 237] on div at bounding box center [464, 222] width 40 height 57
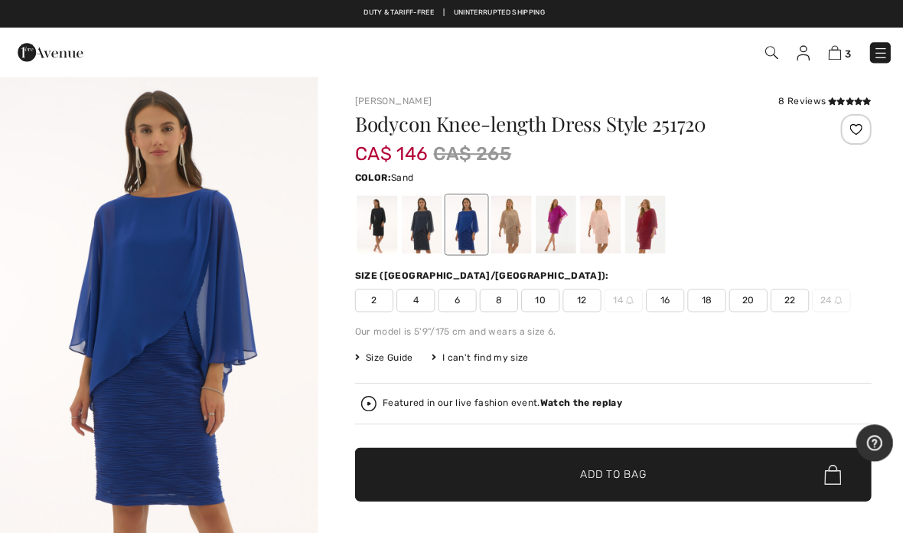
click at [521, 228] on div at bounding box center [508, 222] width 40 height 57
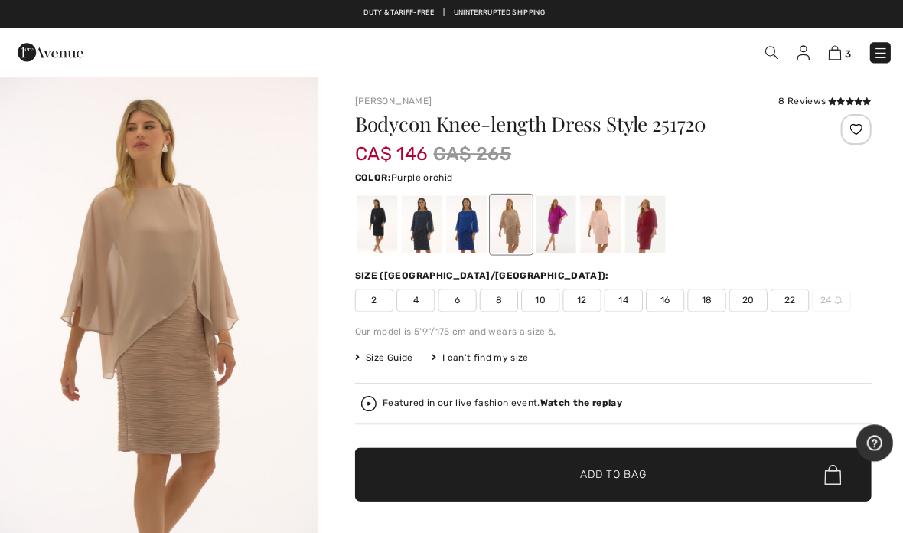
click at [563, 227] on div at bounding box center [553, 222] width 40 height 57
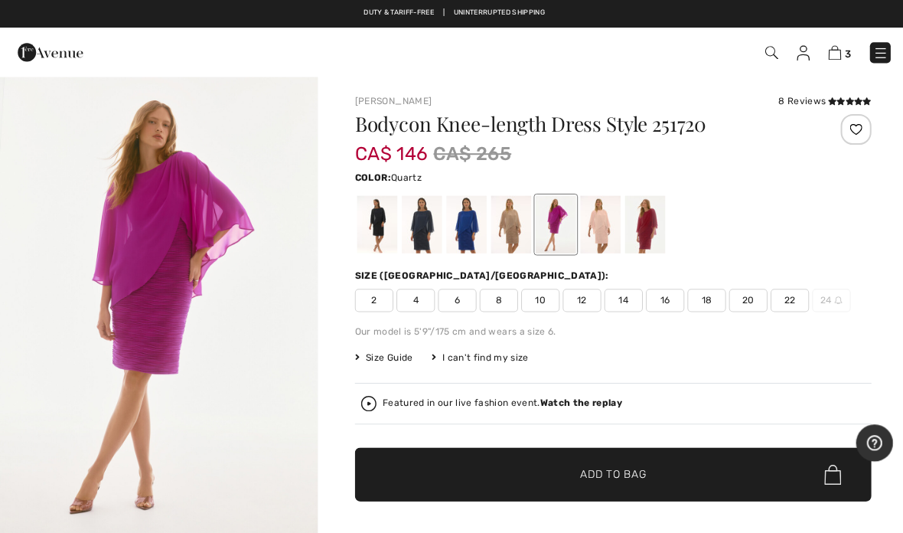
click at [612, 224] on div at bounding box center [597, 222] width 40 height 57
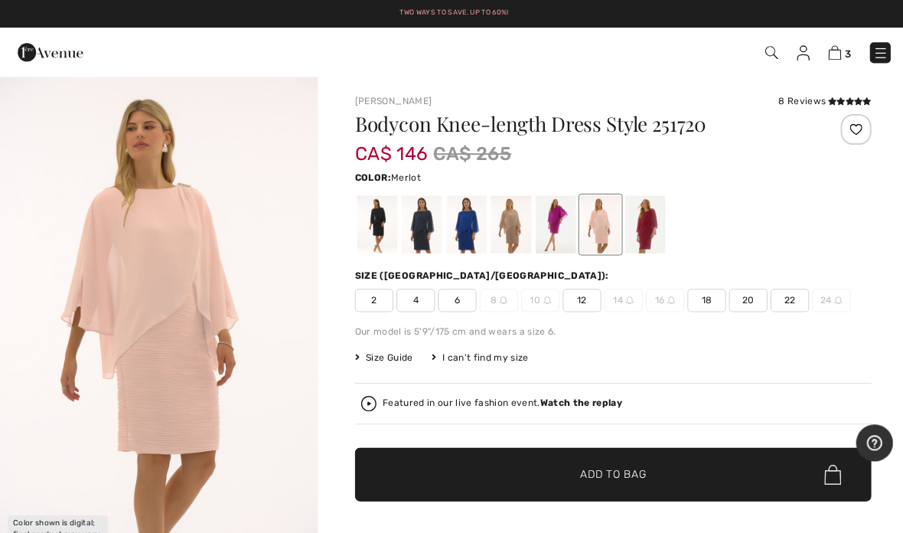
click at [655, 221] on div at bounding box center [642, 222] width 40 height 57
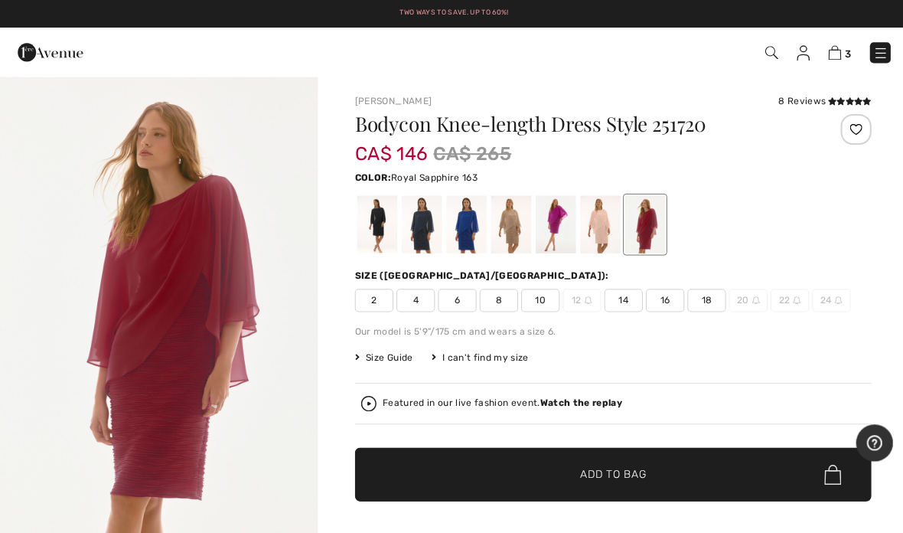
click at [473, 238] on div at bounding box center [464, 222] width 40 height 57
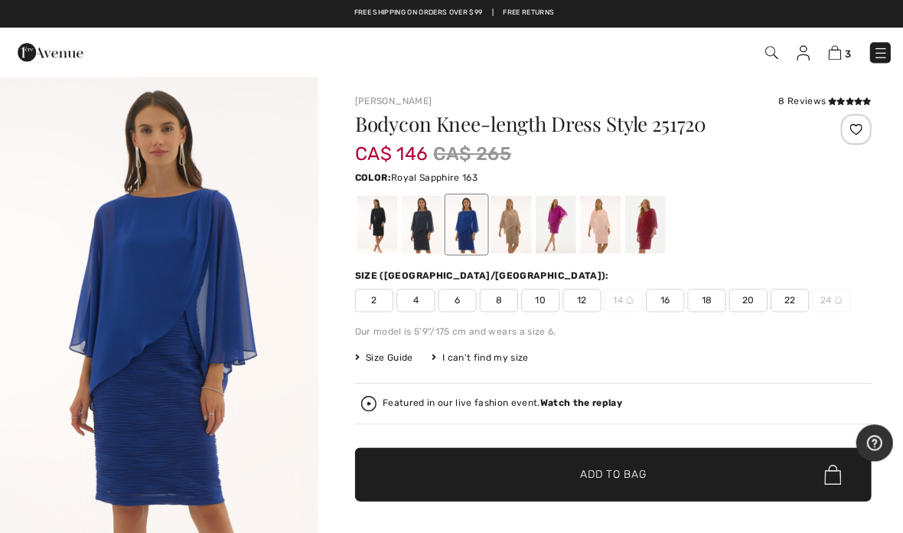
click at [387, 303] on span "2" at bounding box center [372, 298] width 38 height 23
click at [625, 472] on span "Add to Bag" at bounding box center [610, 472] width 66 height 16
click at [821, 106] on div "8 Reviews" at bounding box center [820, 100] width 93 height 14
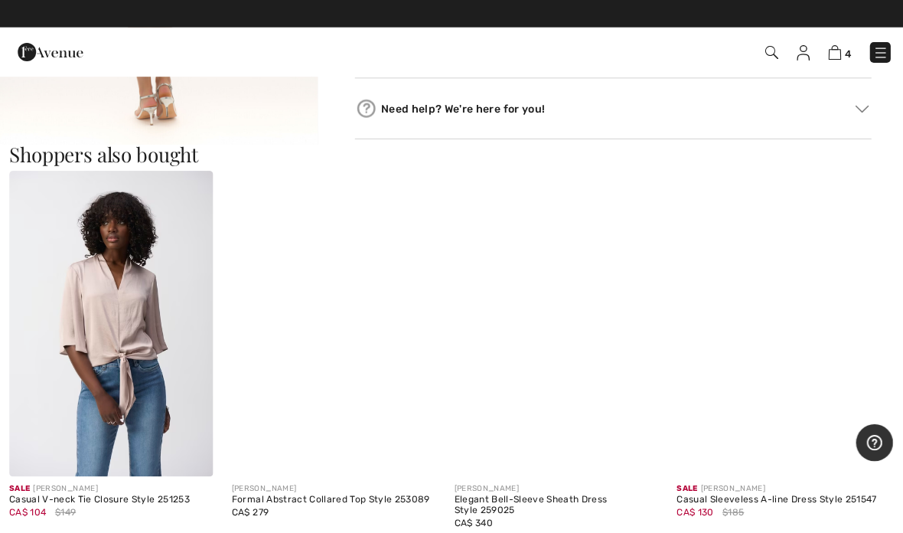
scroll to position [868, 0]
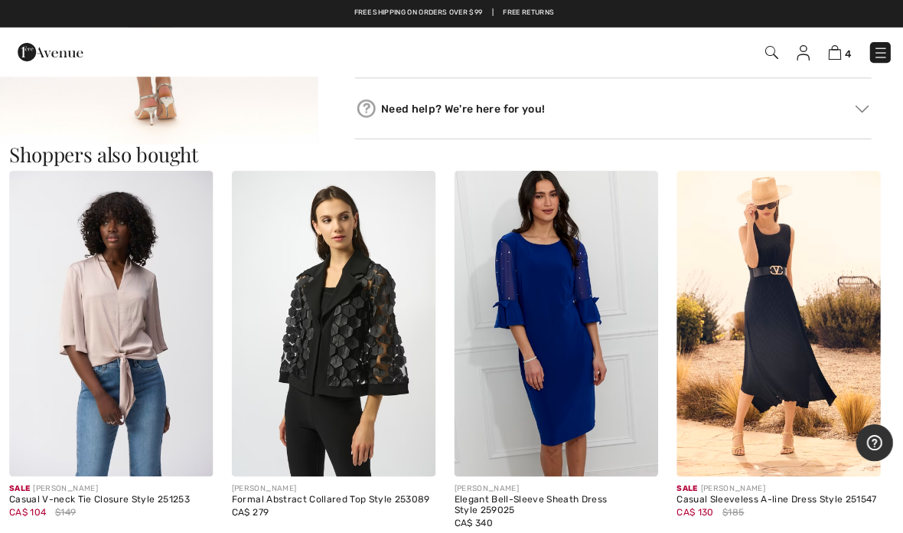
click at [379, 341] on img at bounding box center [331, 322] width 203 height 305
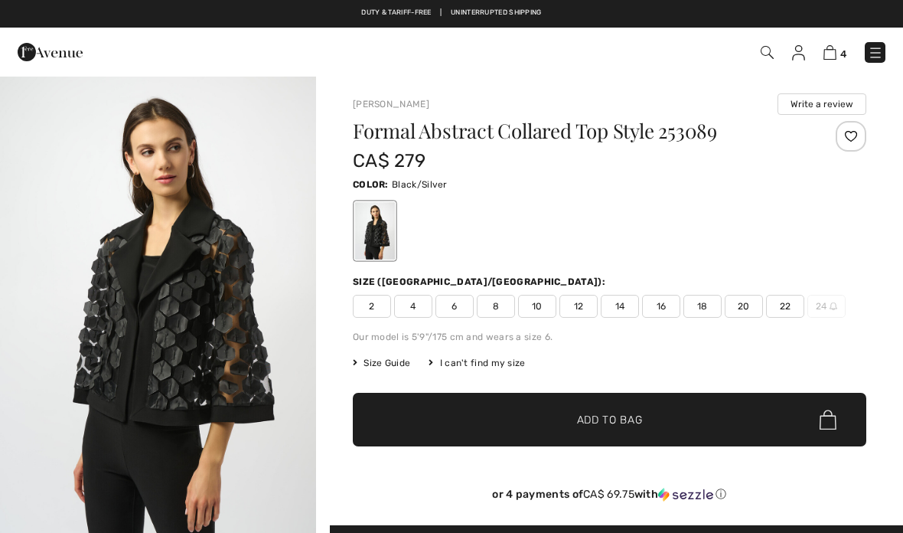
checkbox input "true"
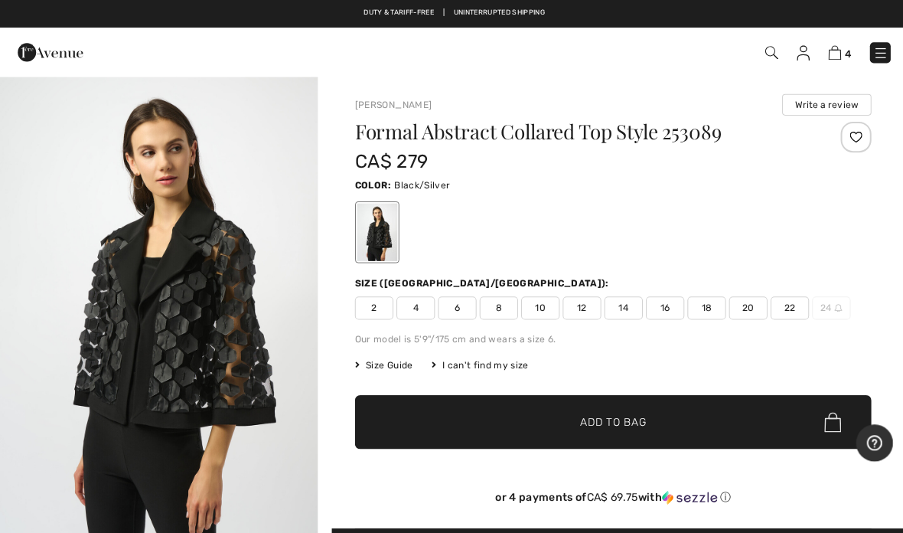
click at [383, 311] on span "2" at bounding box center [372, 306] width 38 height 23
click at [625, 421] on span "Add to Bag" at bounding box center [610, 420] width 66 height 16
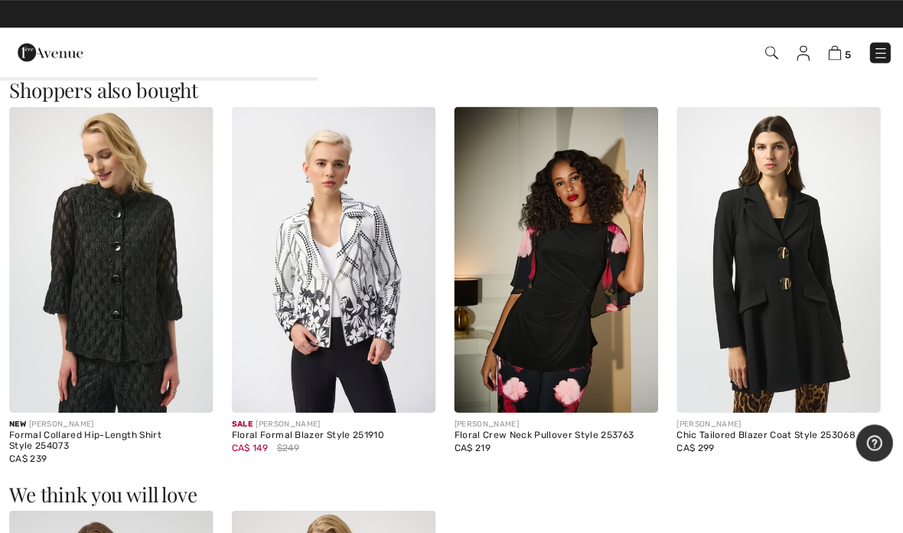
scroll to position [1372, 0]
click at [791, 297] on img at bounding box center [774, 258] width 203 height 305
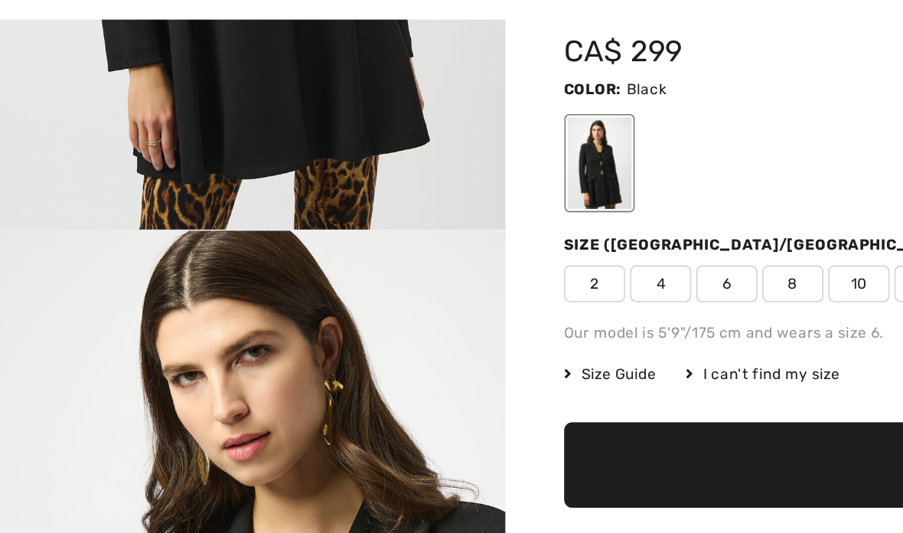
scroll to position [266, 0]
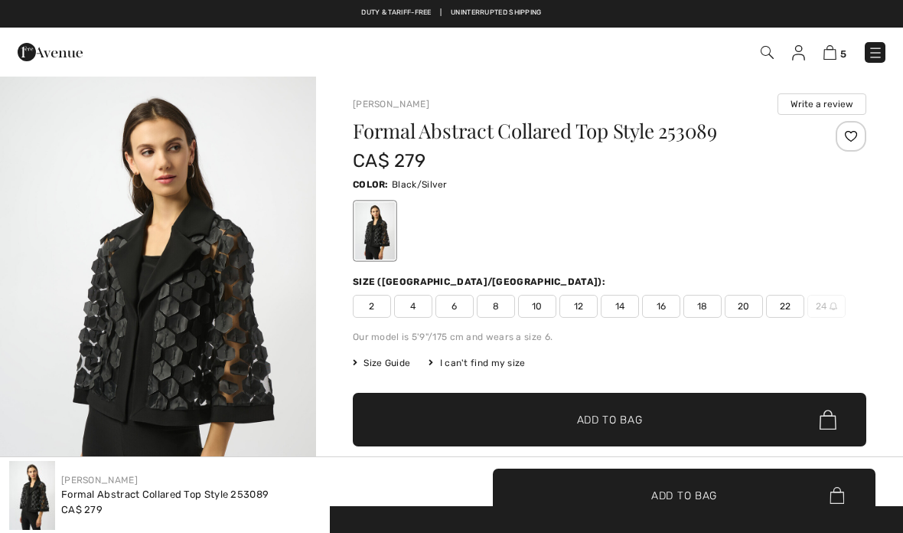
checkbox input "true"
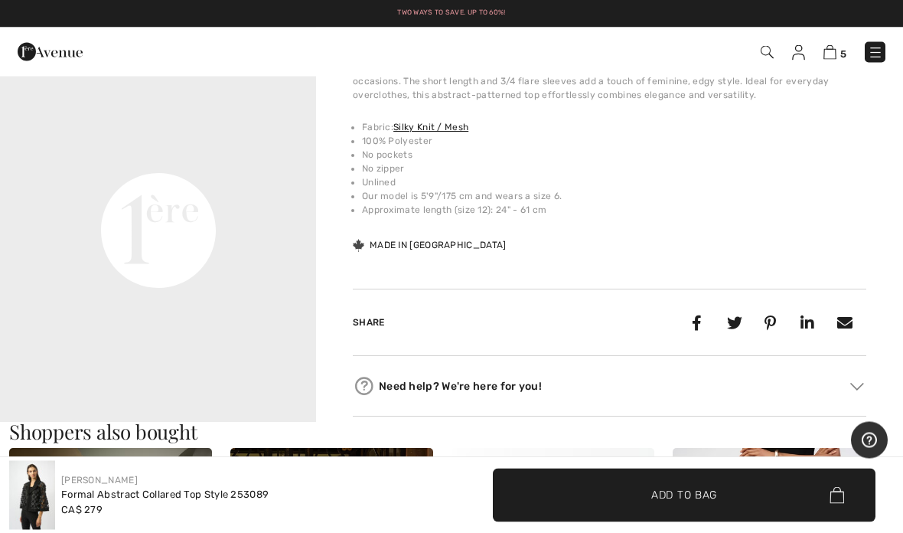
scroll to position [1019, 0]
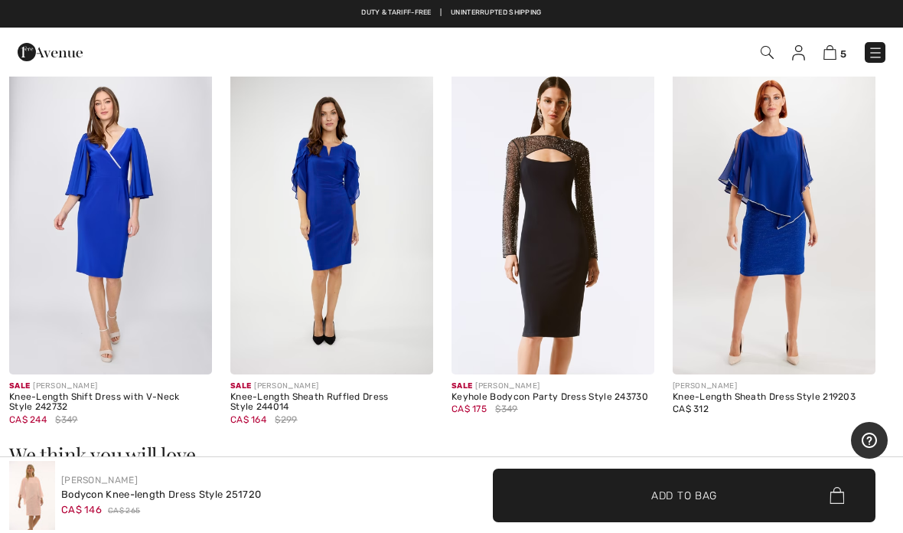
click at [409, 235] on img at bounding box center [331, 222] width 203 height 305
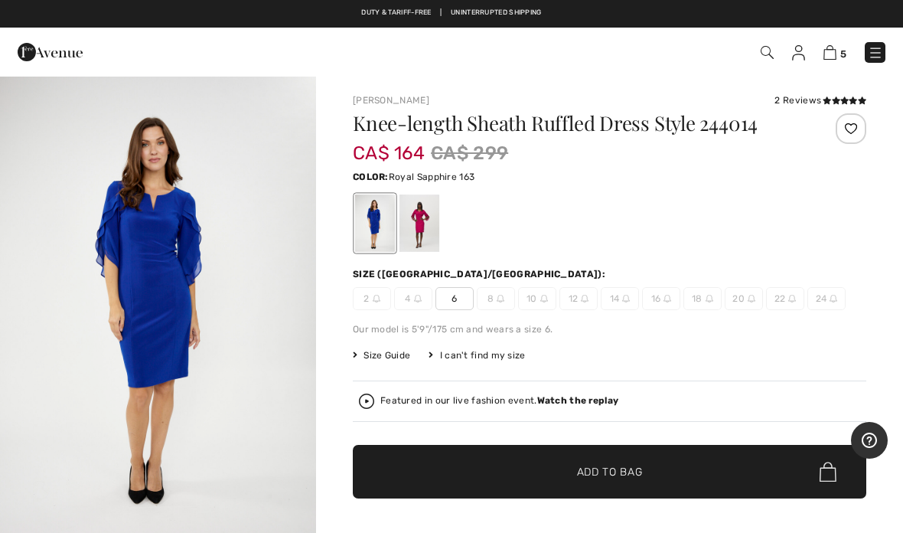
click at [431, 217] on div at bounding box center [420, 222] width 40 height 57
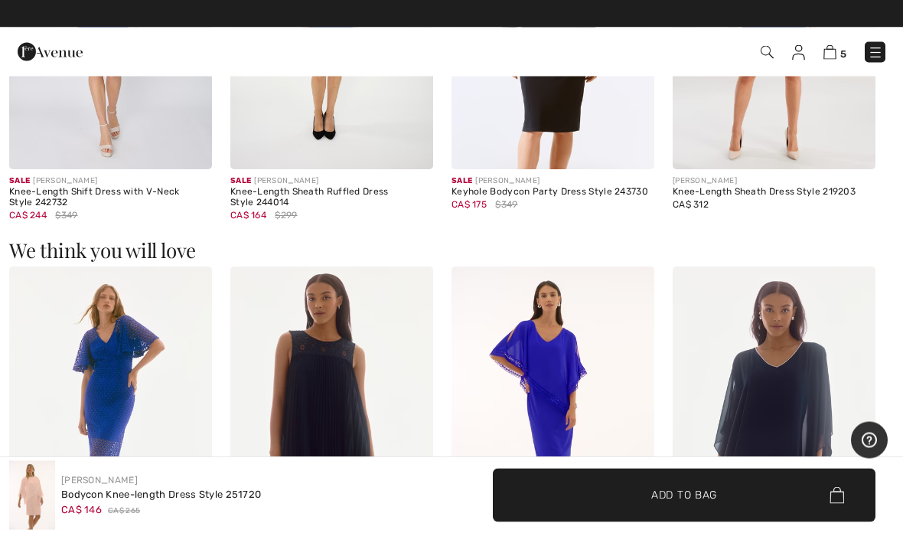
scroll to position [1139, 0]
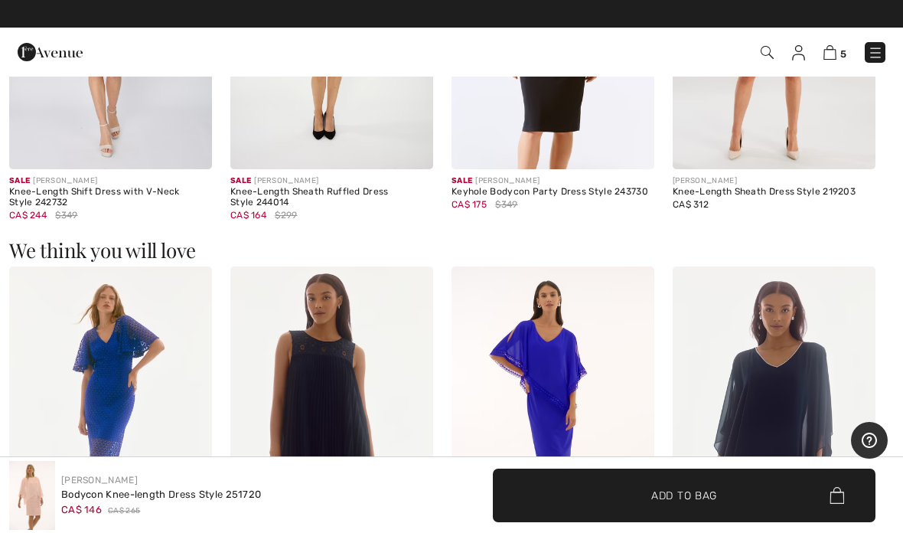
click at [593, 339] on img at bounding box center [553, 418] width 203 height 305
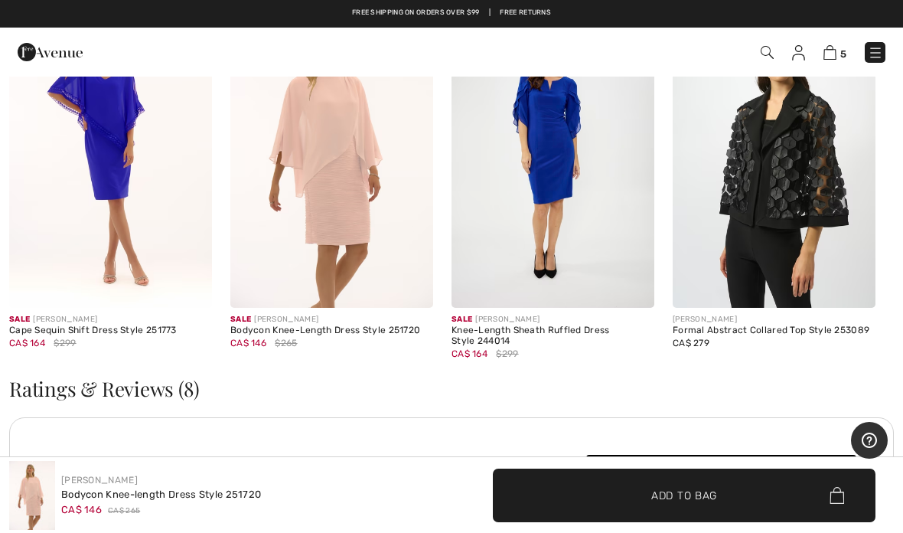
scroll to position [1790, 0]
